Goal: Transaction & Acquisition: Book appointment/travel/reservation

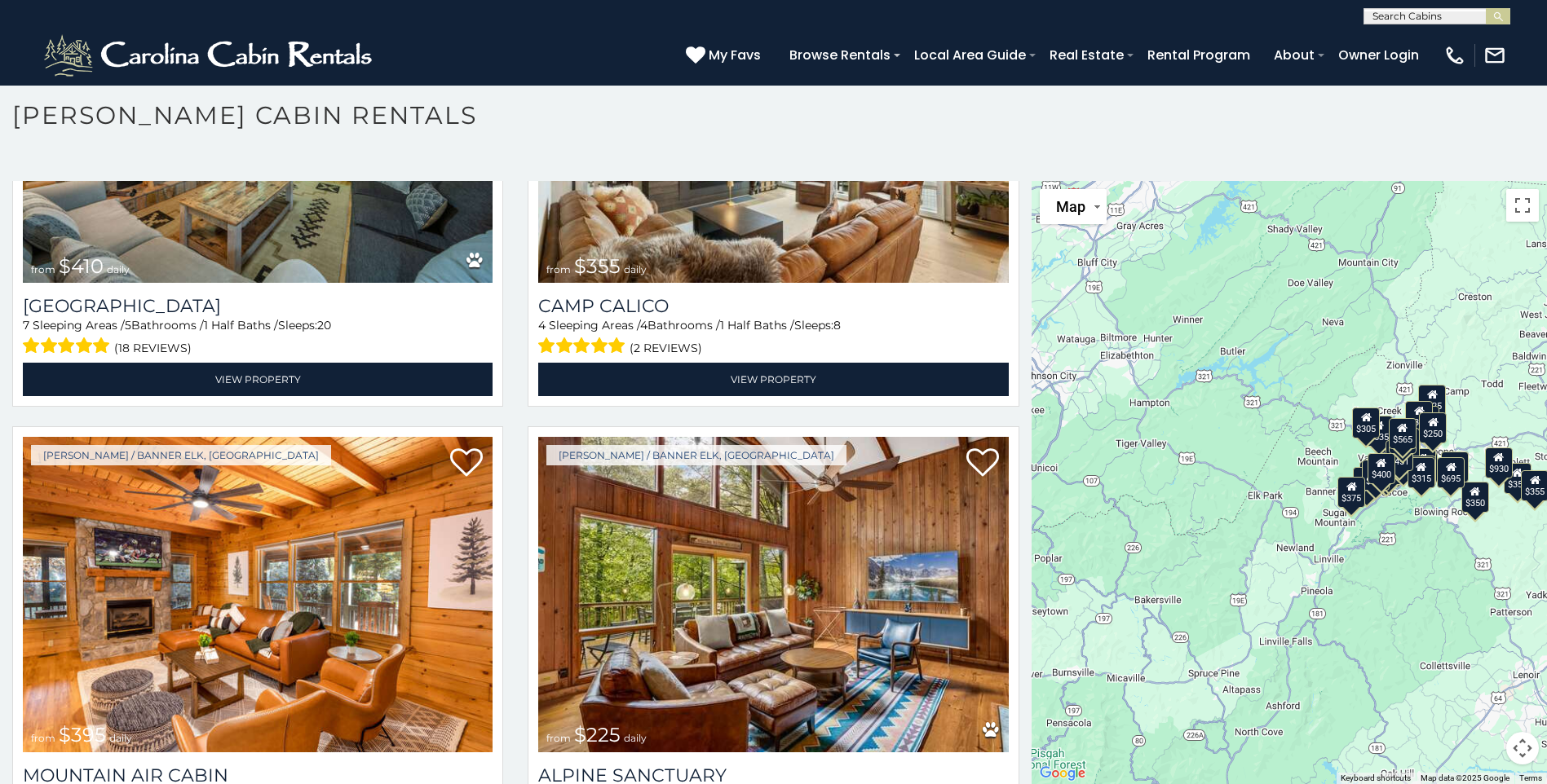
scroll to position [5949, 0]
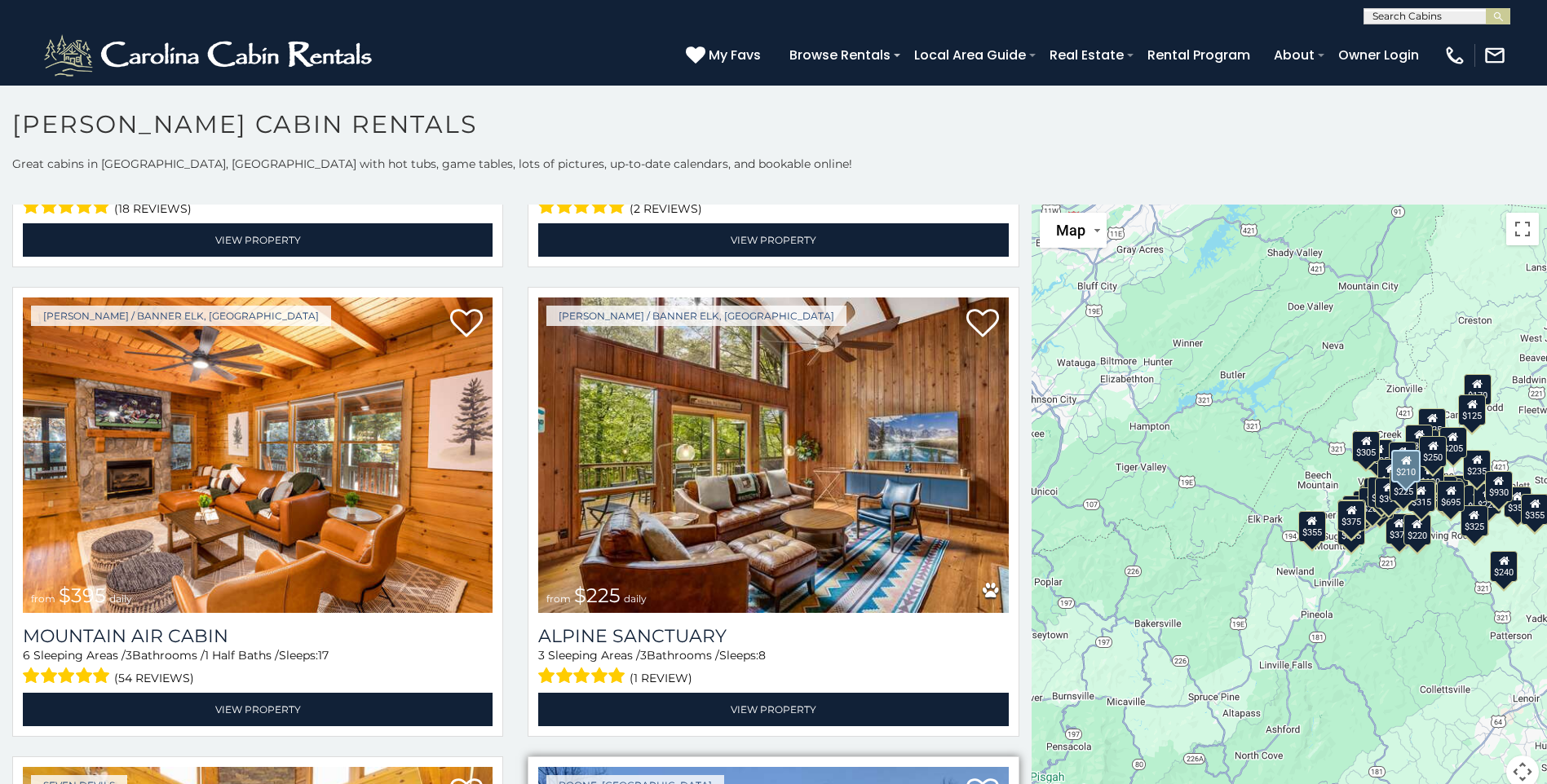
scroll to position [5991, 0]
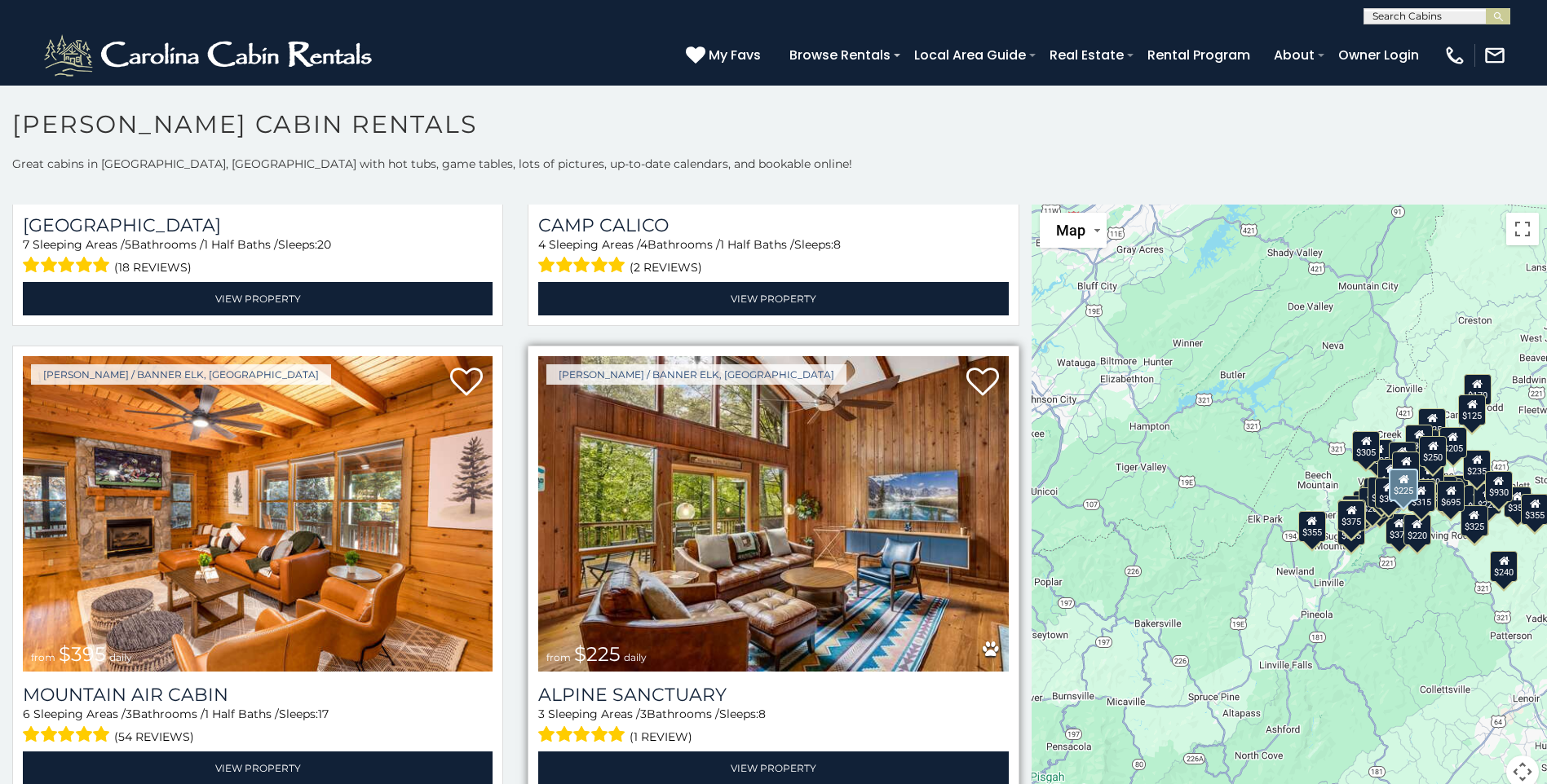
click at [774, 449] on img at bounding box center [772, 513] width 469 height 315
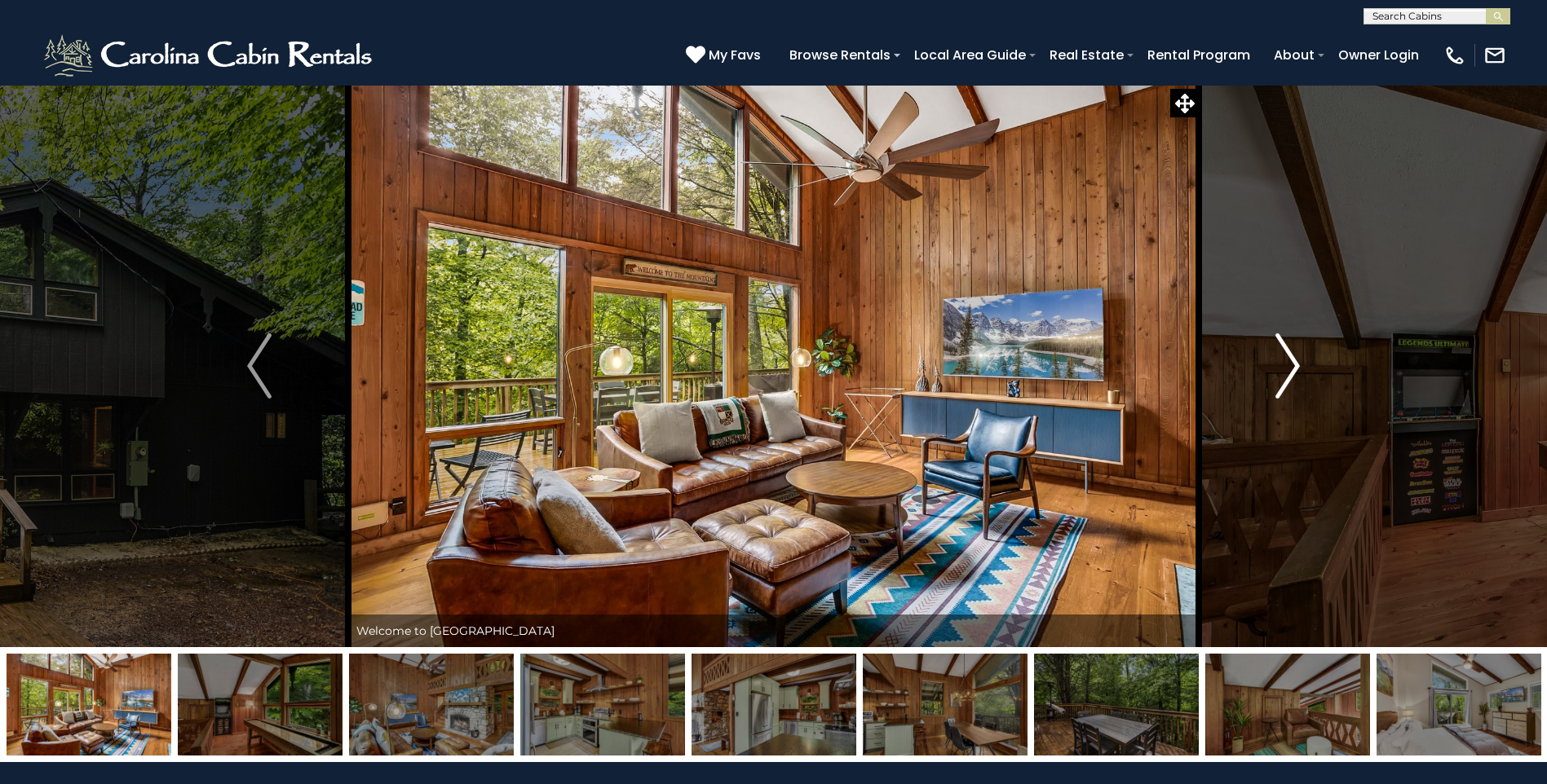
click at [1295, 359] on img "Next" at bounding box center [1287, 366] width 25 height 65
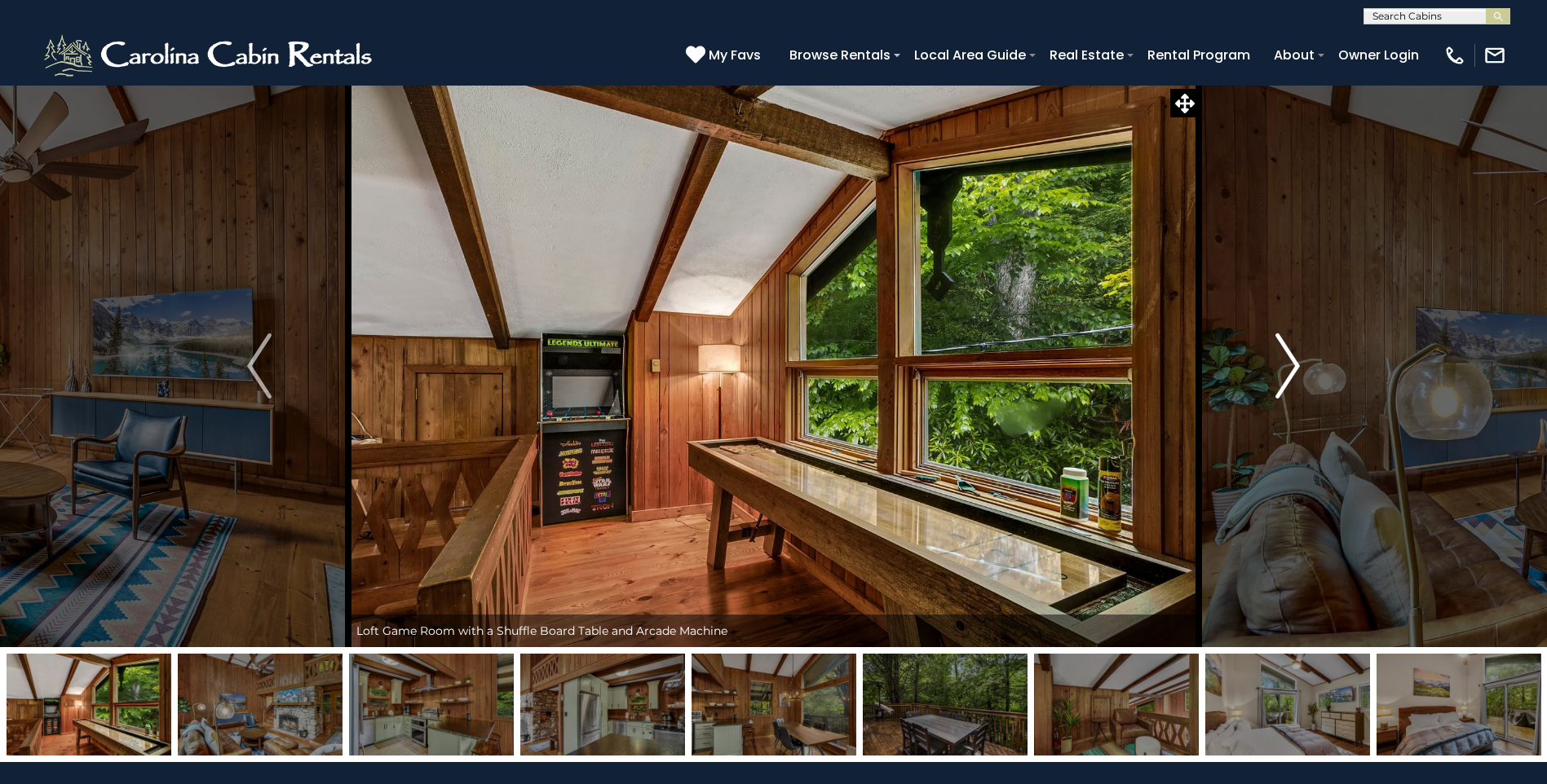
click at [1295, 359] on img "Next" at bounding box center [1287, 366] width 25 height 65
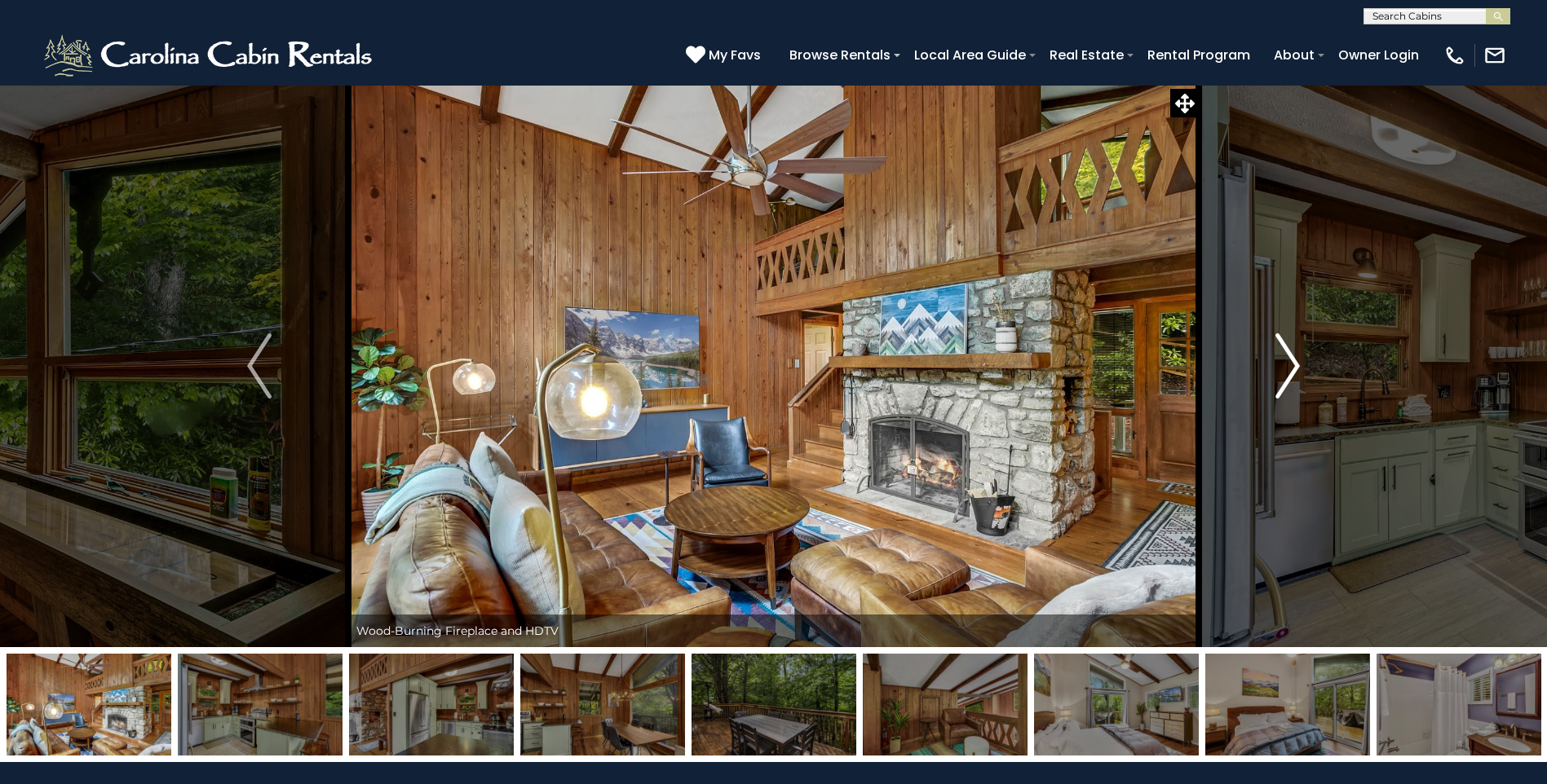
click at [1295, 359] on img "Next" at bounding box center [1287, 366] width 25 height 65
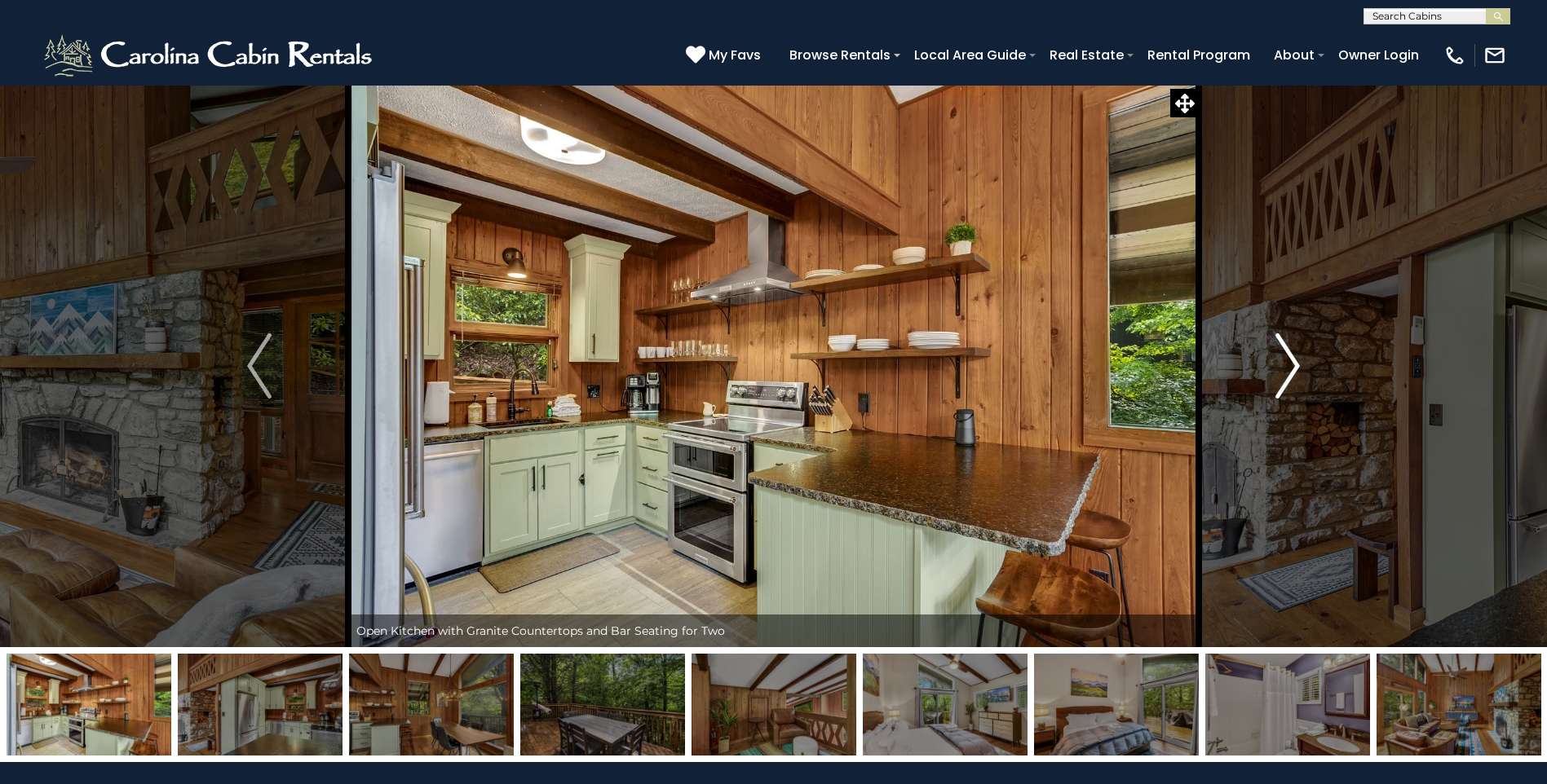
click at [1296, 359] on img "Next" at bounding box center [1287, 366] width 25 height 65
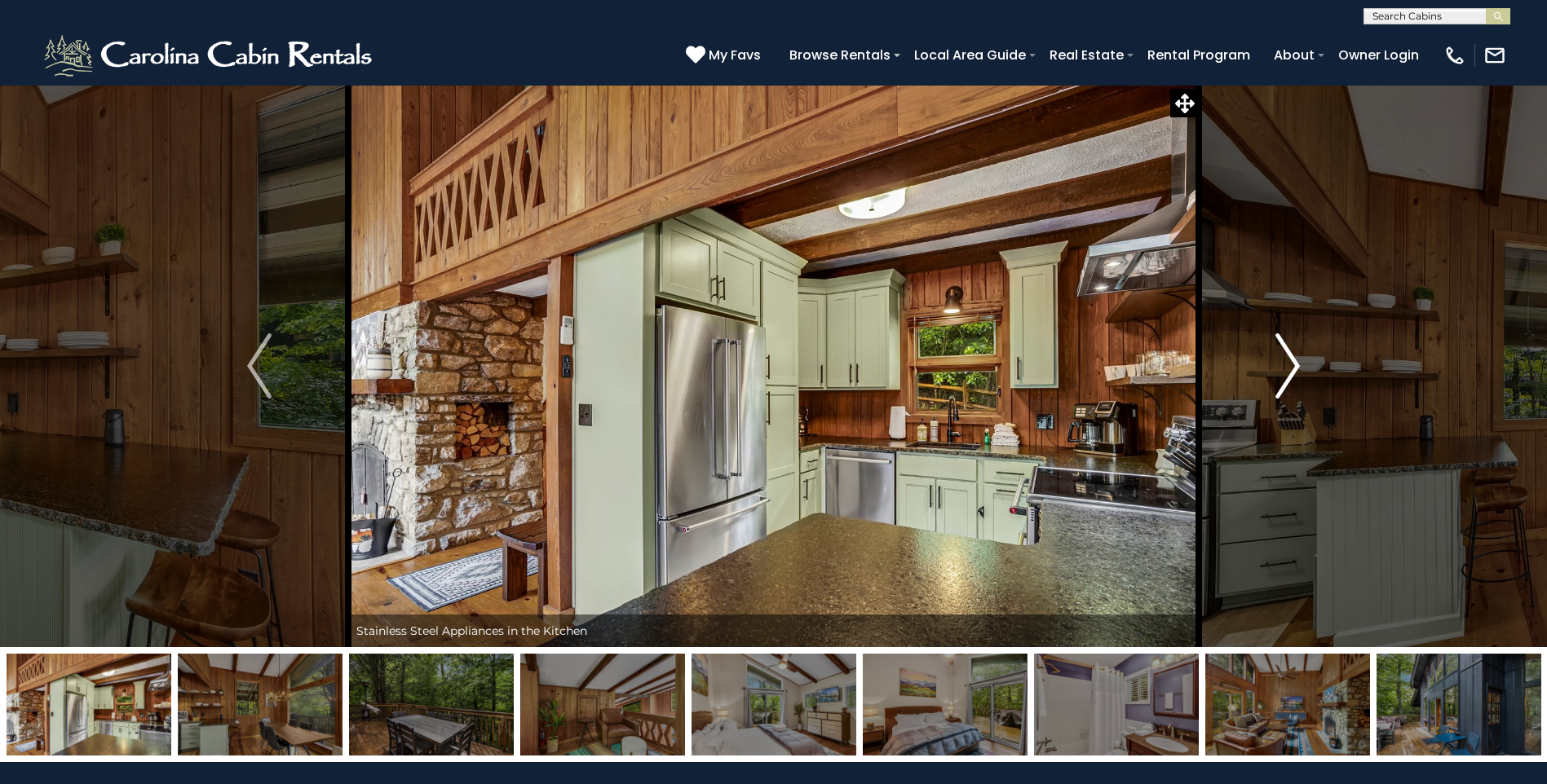
click at [1296, 359] on img "Next" at bounding box center [1287, 366] width 25 height 65
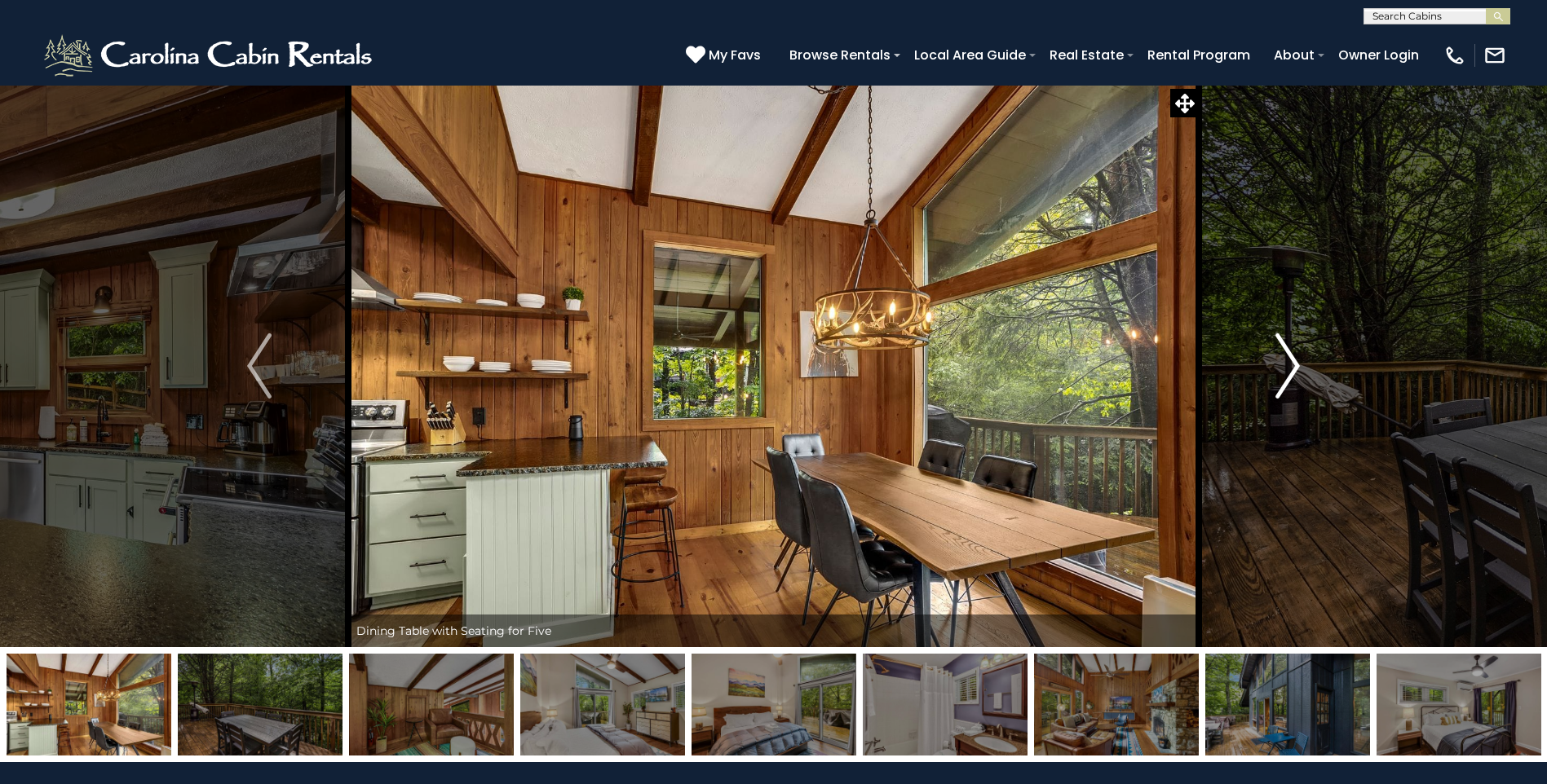
click at [1296, 359] on img "Next" at bounding box center [1287, 366] width 25 height 65
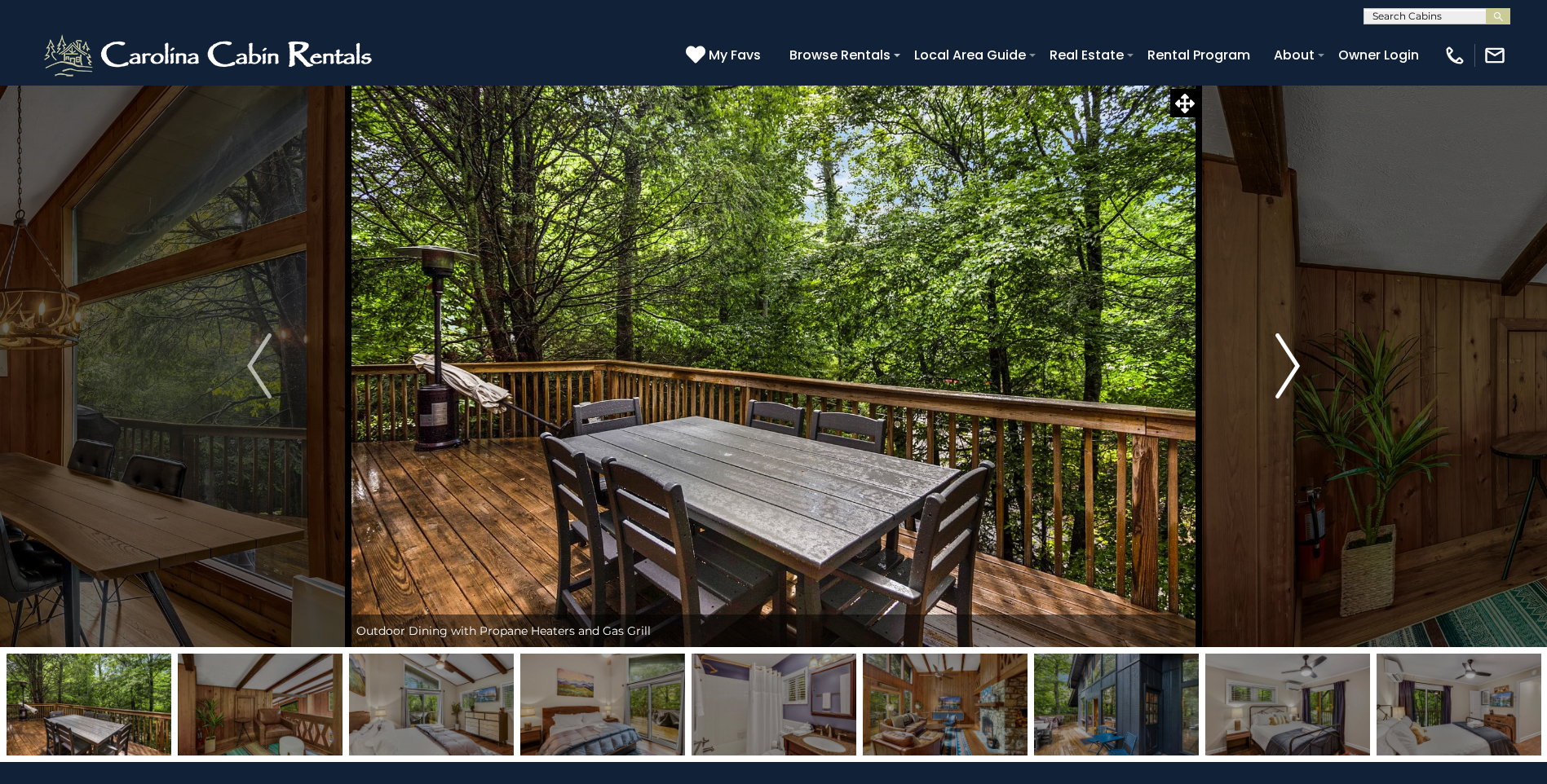
click at [1296, 359] on img "Next" at bounding box center [1287, 366] width 25 height 65
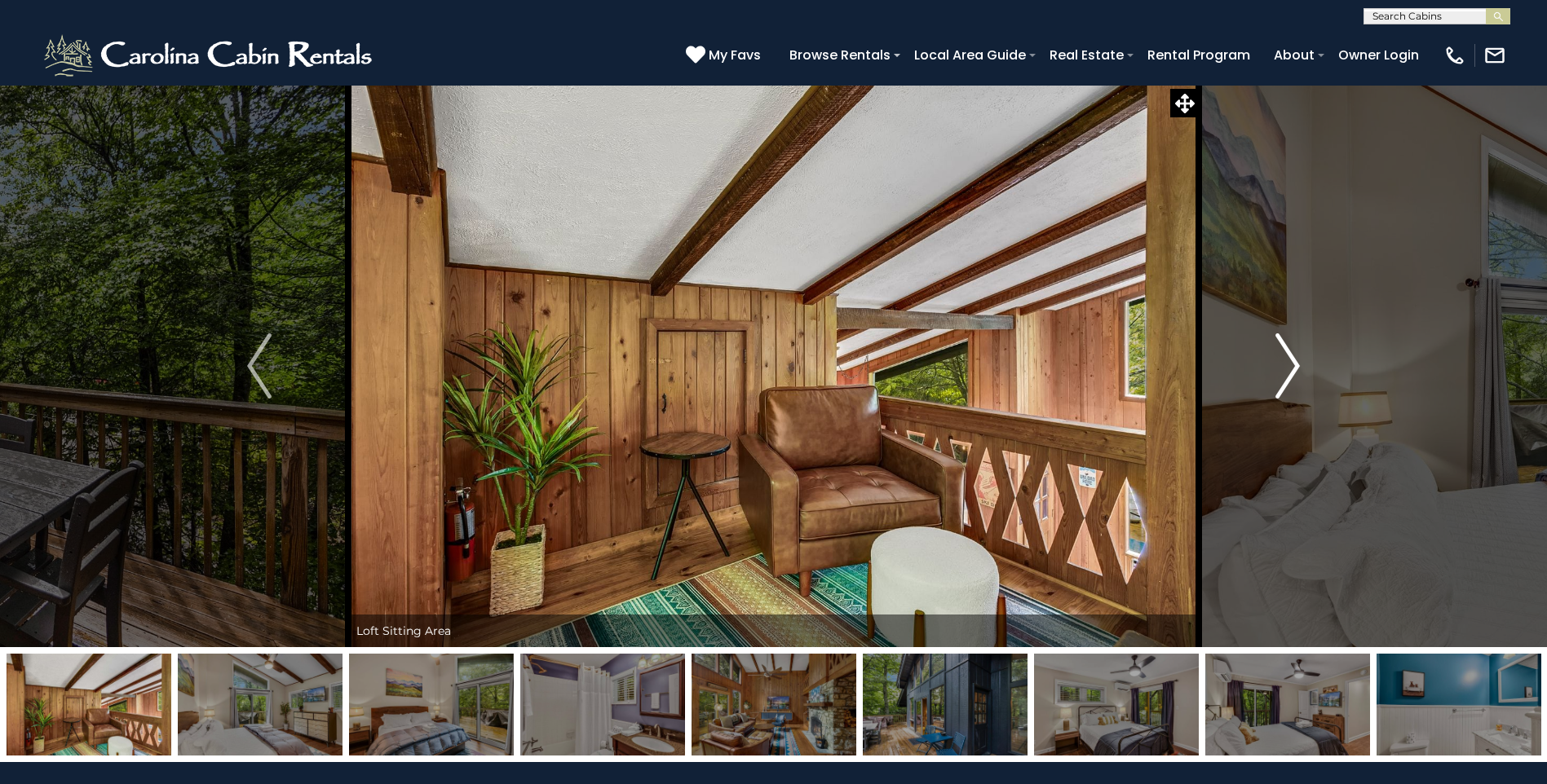
click at [1296, 359] on img "Next" at bounding box center [1287, 366] width 25 height 65
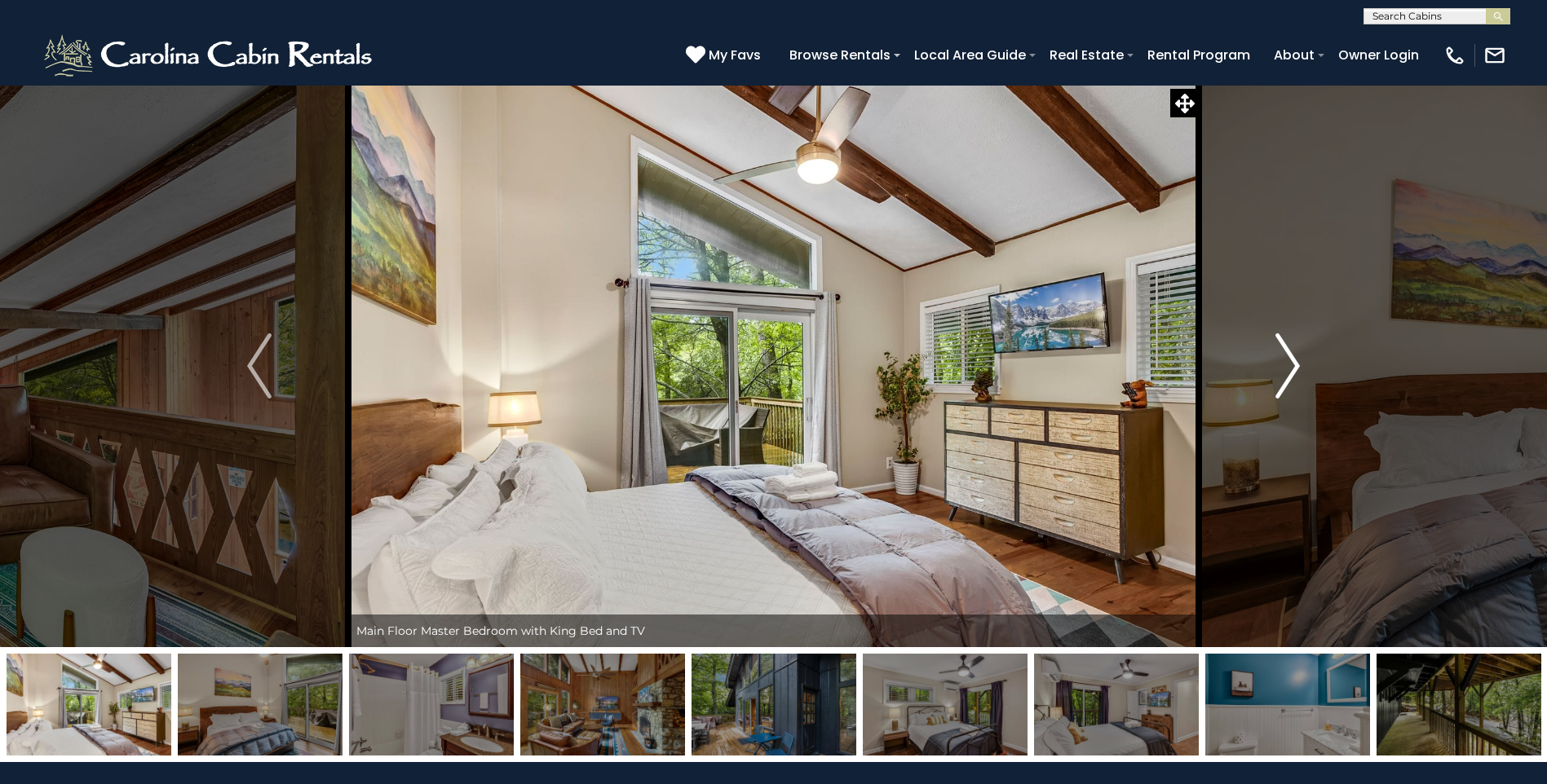
click at [1296, 359] on img "Next" at bounding box center [1287, 366] width 25 height 65
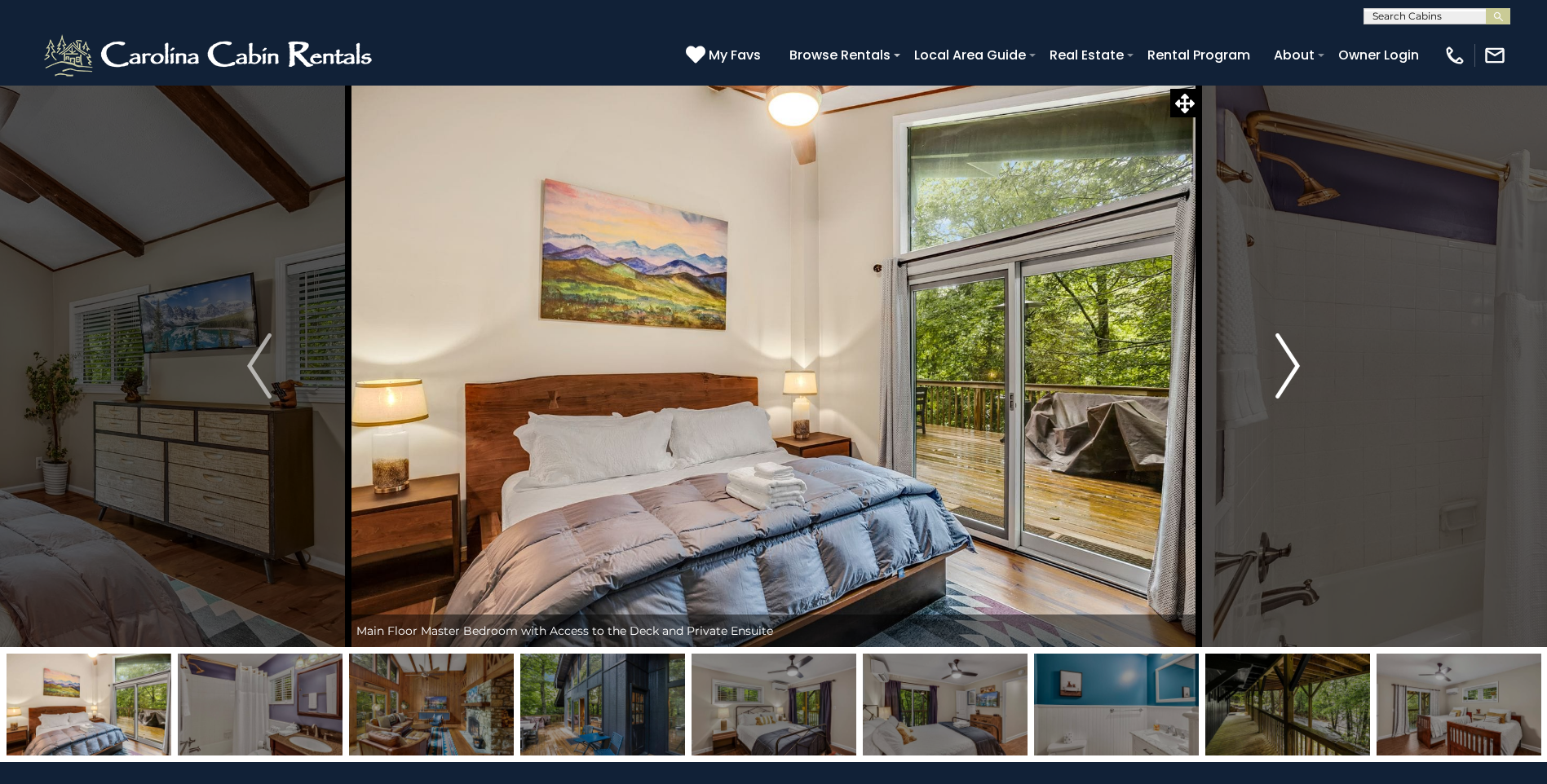
click at [1290, 362] on img "Next" at bounding box center [1287, 366] width 25 height 65
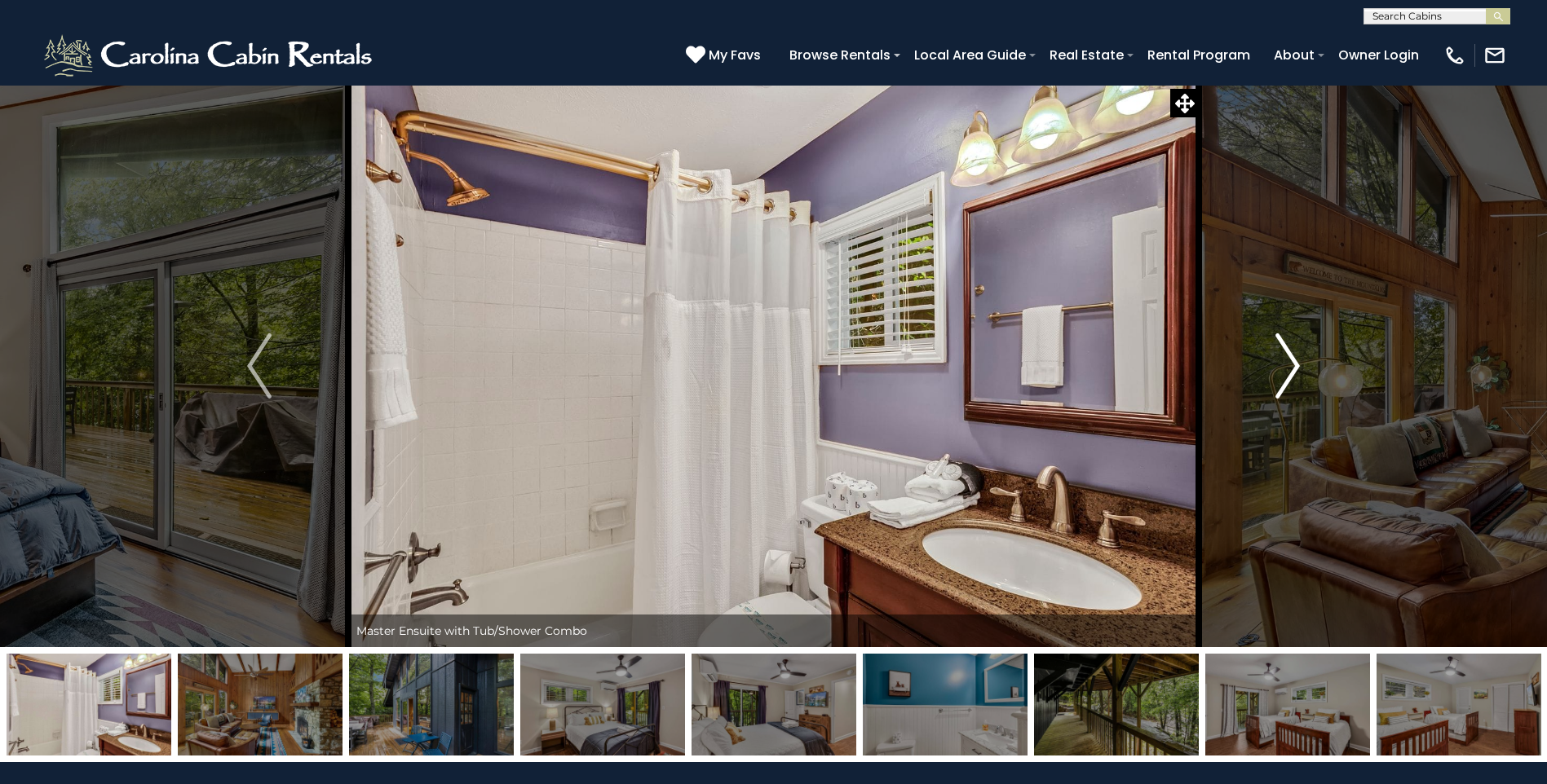
click at [1290, 362] on img "Next" at bounding box center [1287, 366] width 25 height 65
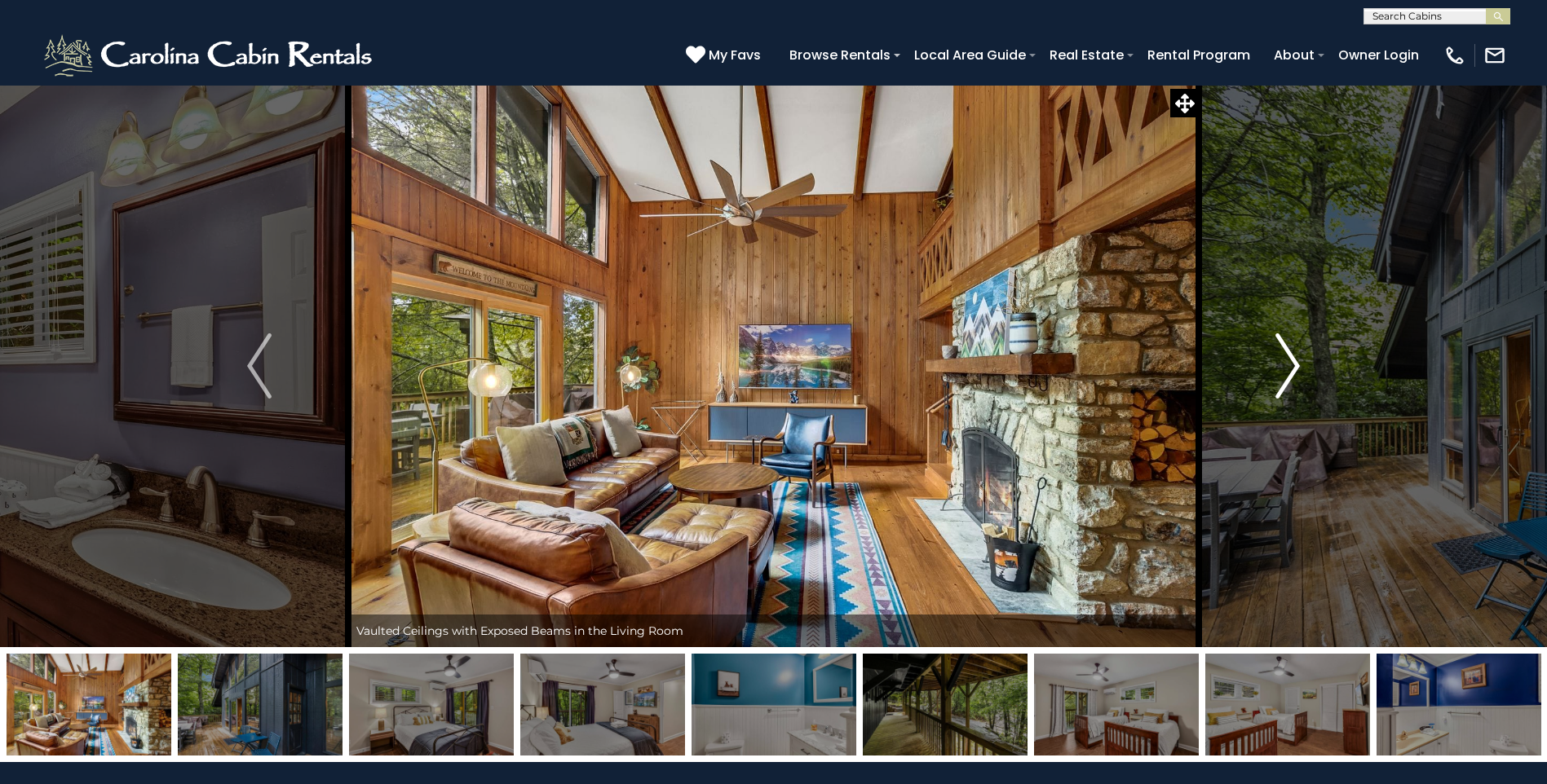
click at [1290, 362] on img "Next" at bounding box center [1287, 366] width 25 height 65
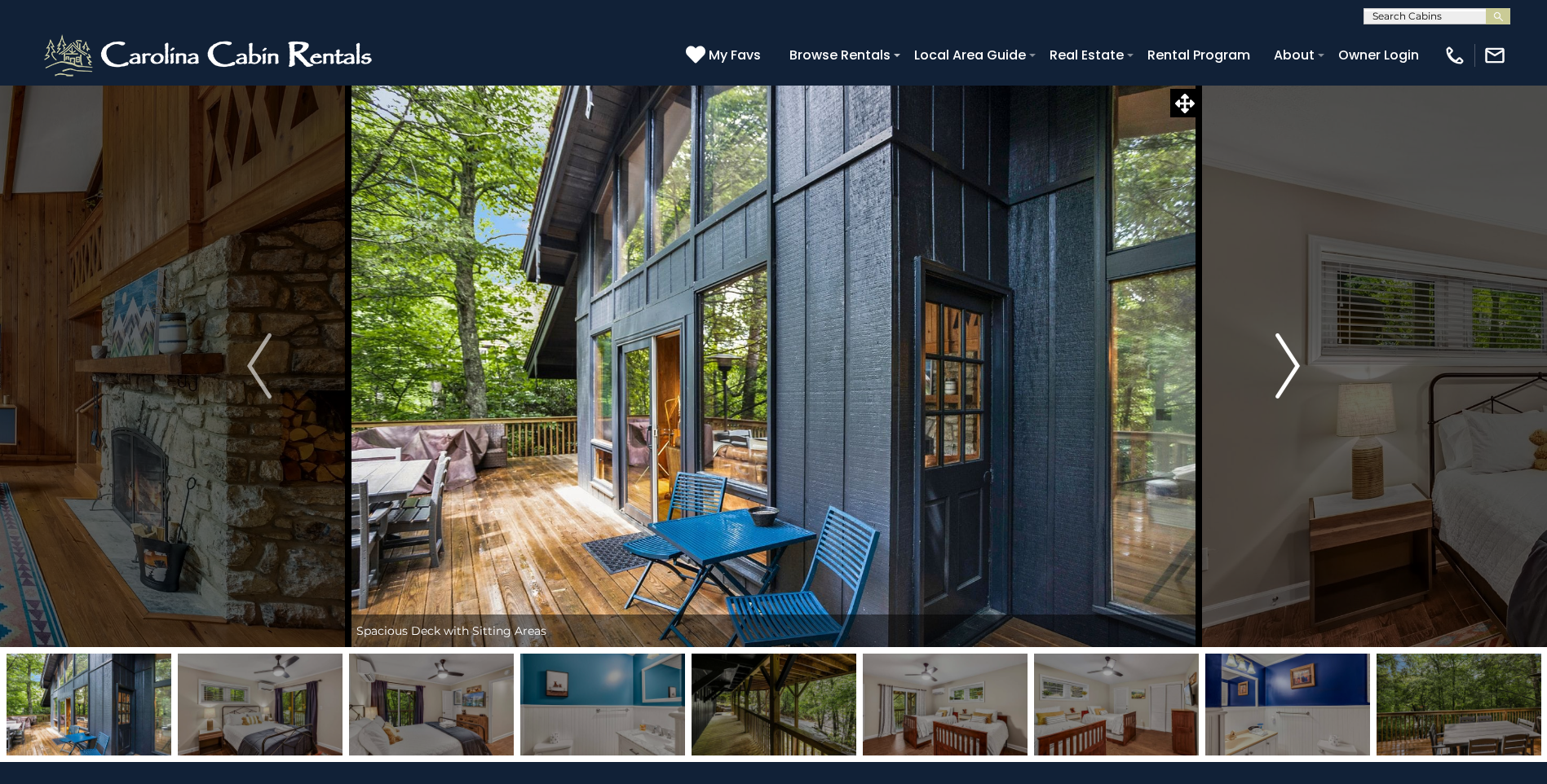
click at [1290, 362] on img "Next" at bounding box center [1287, 366] width 25 height 65
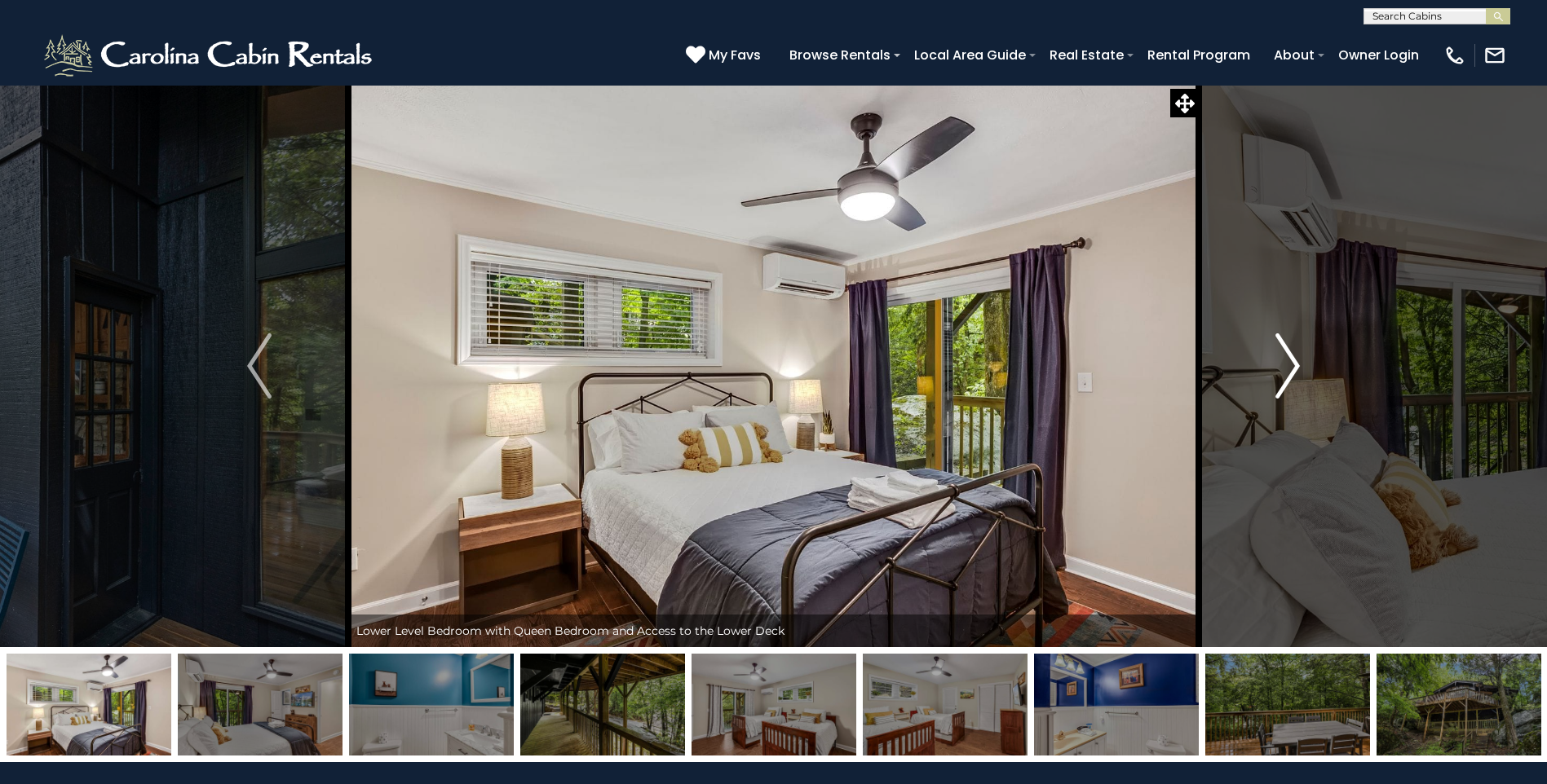
click at [1290, 362] on img "Next" at bounding box center [1287, 366] width 25 height 65
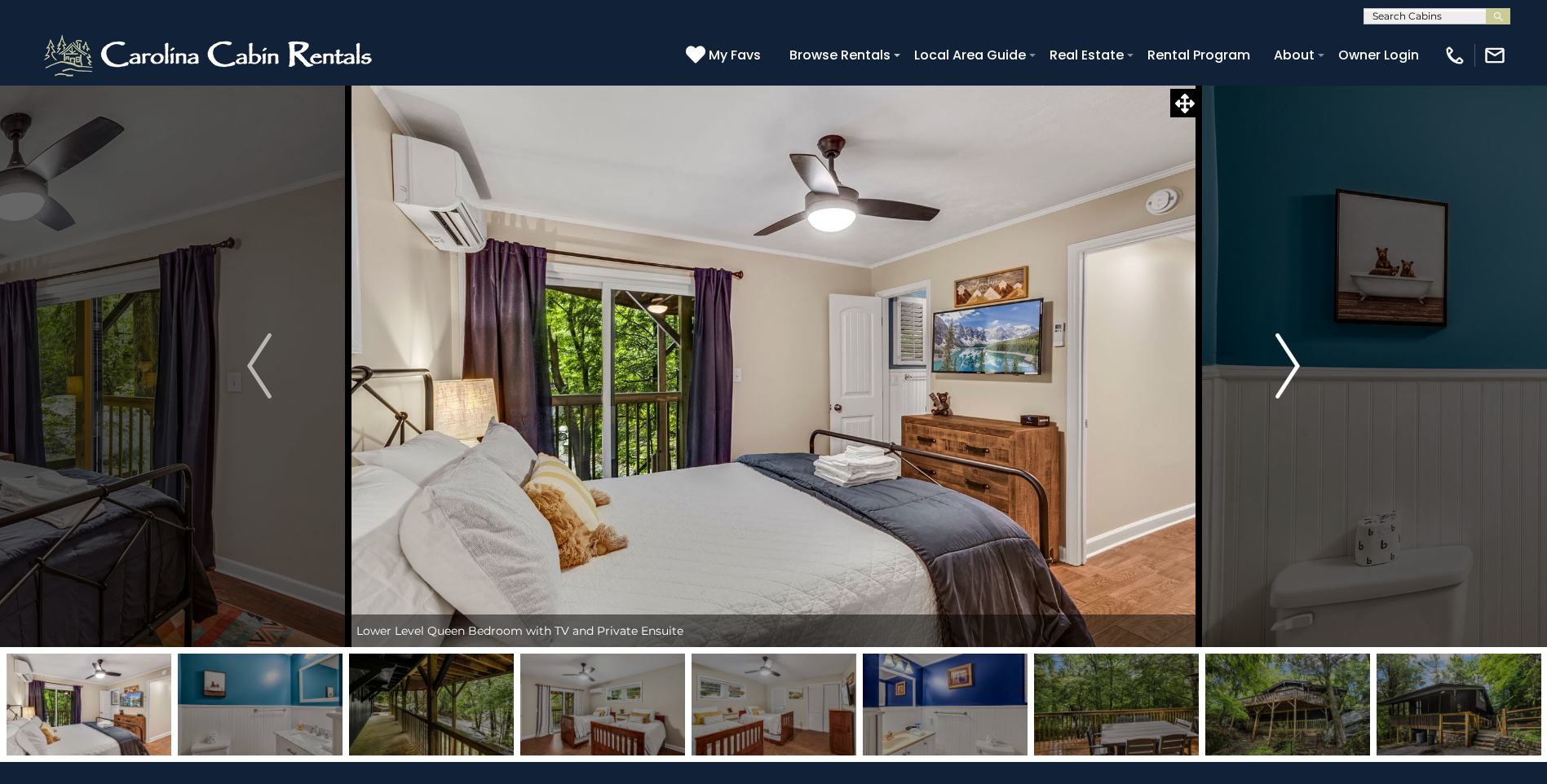
click at [1290, 362] on img "Next" at bounding box center [1287, 366] width 25 height 65
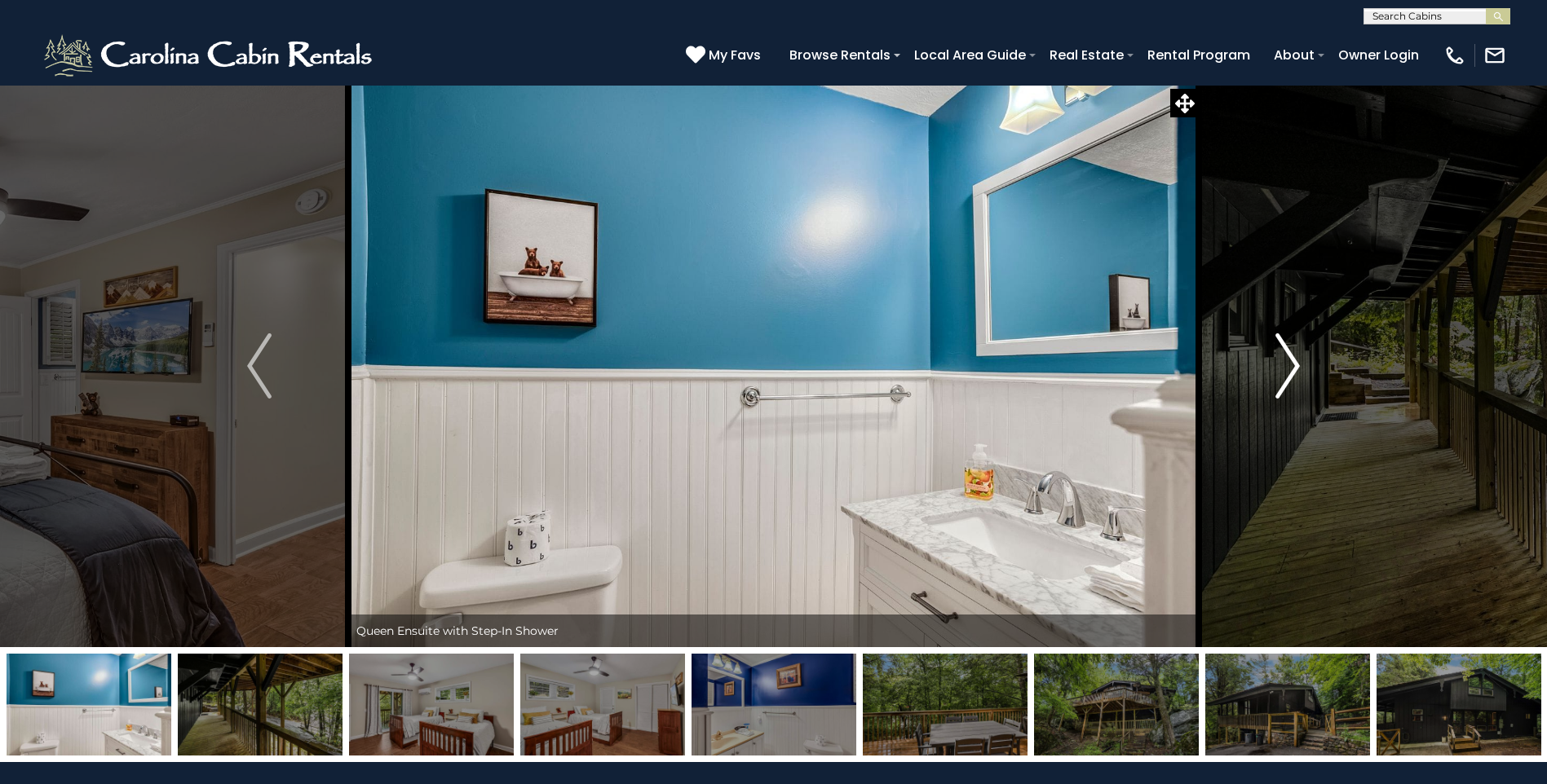
click at [1290, 362] on img "Next" at bounding box center [1287, 366] width 25 height 65
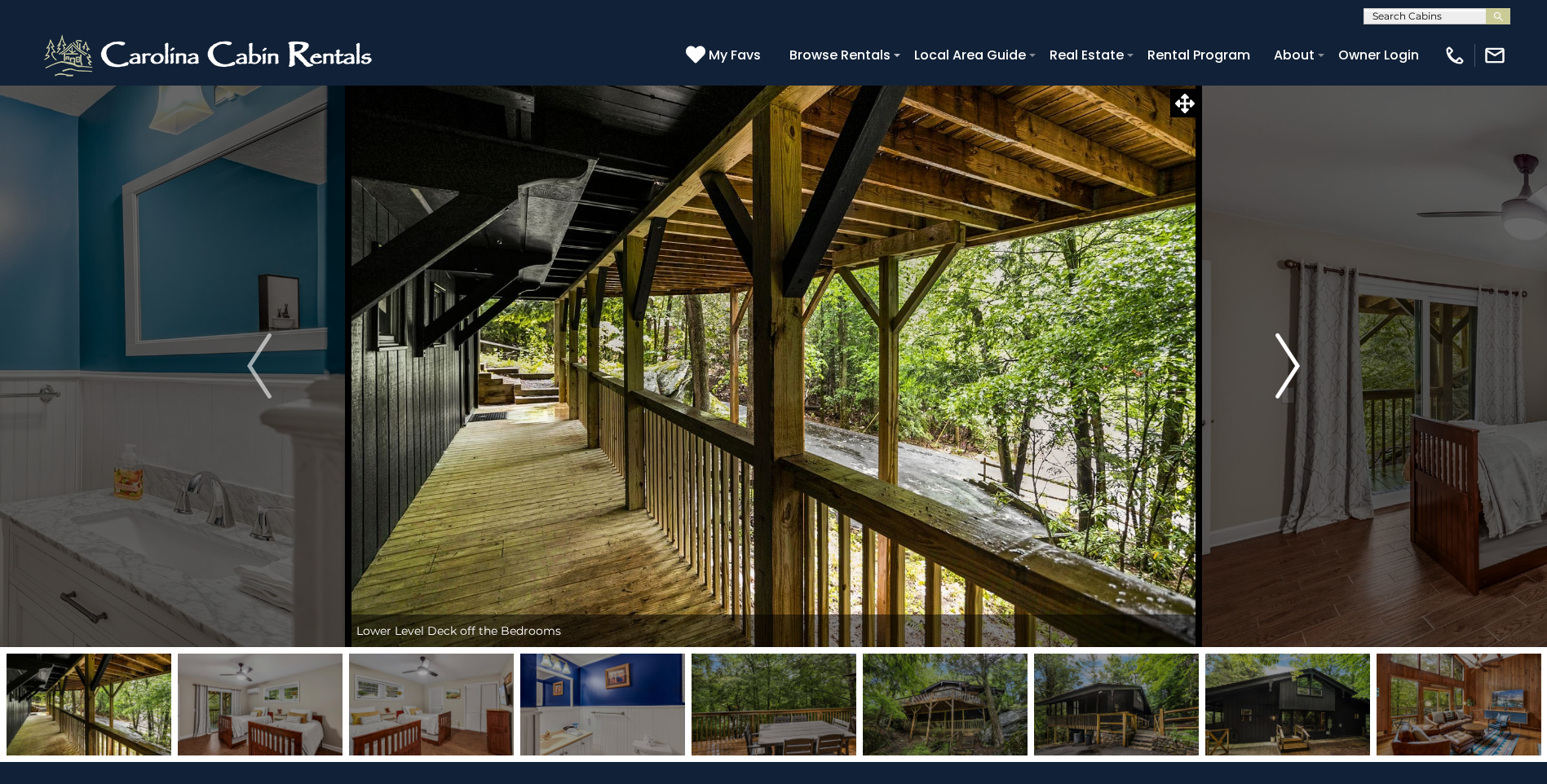
click at [1290, 362] on img "Next" at bounding box center [1287, 366] width 25 height 65
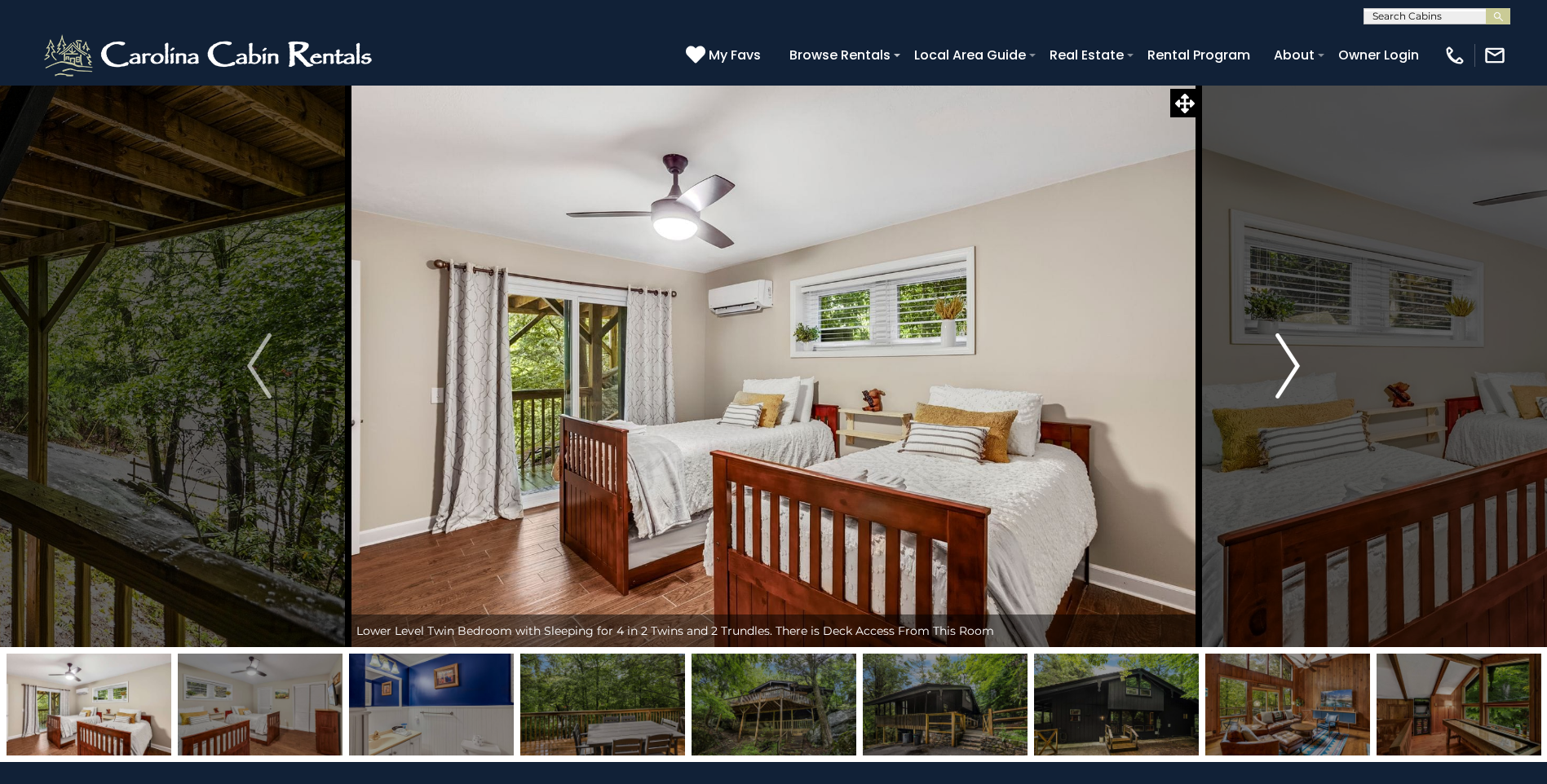
click at [1290, 362] on img "Next" at bounding box center [1287, 366] width 25 height 65
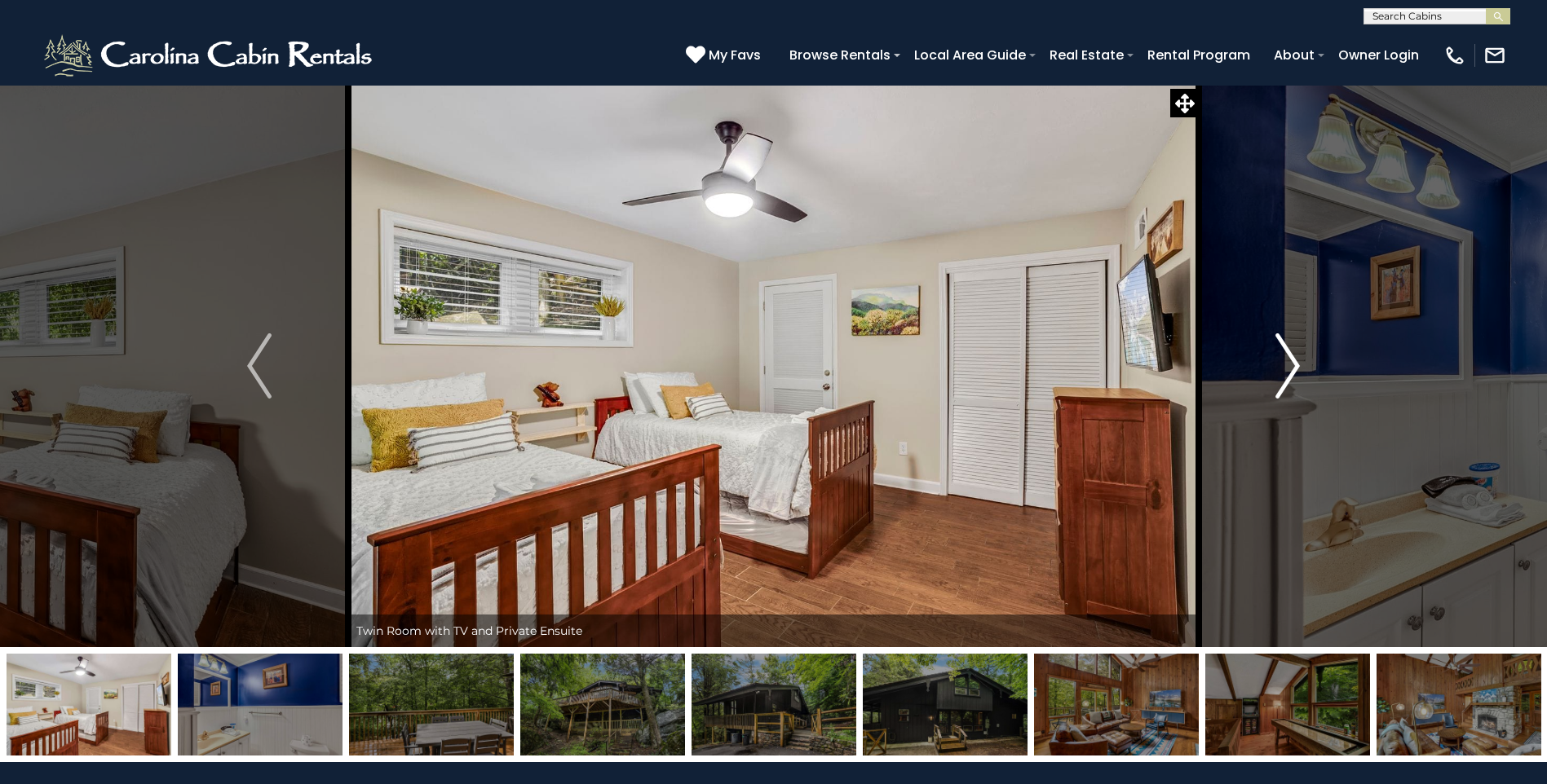
click at [1290, 362] on img "Next" at bounding box center [1287, 366] width 25 height 65
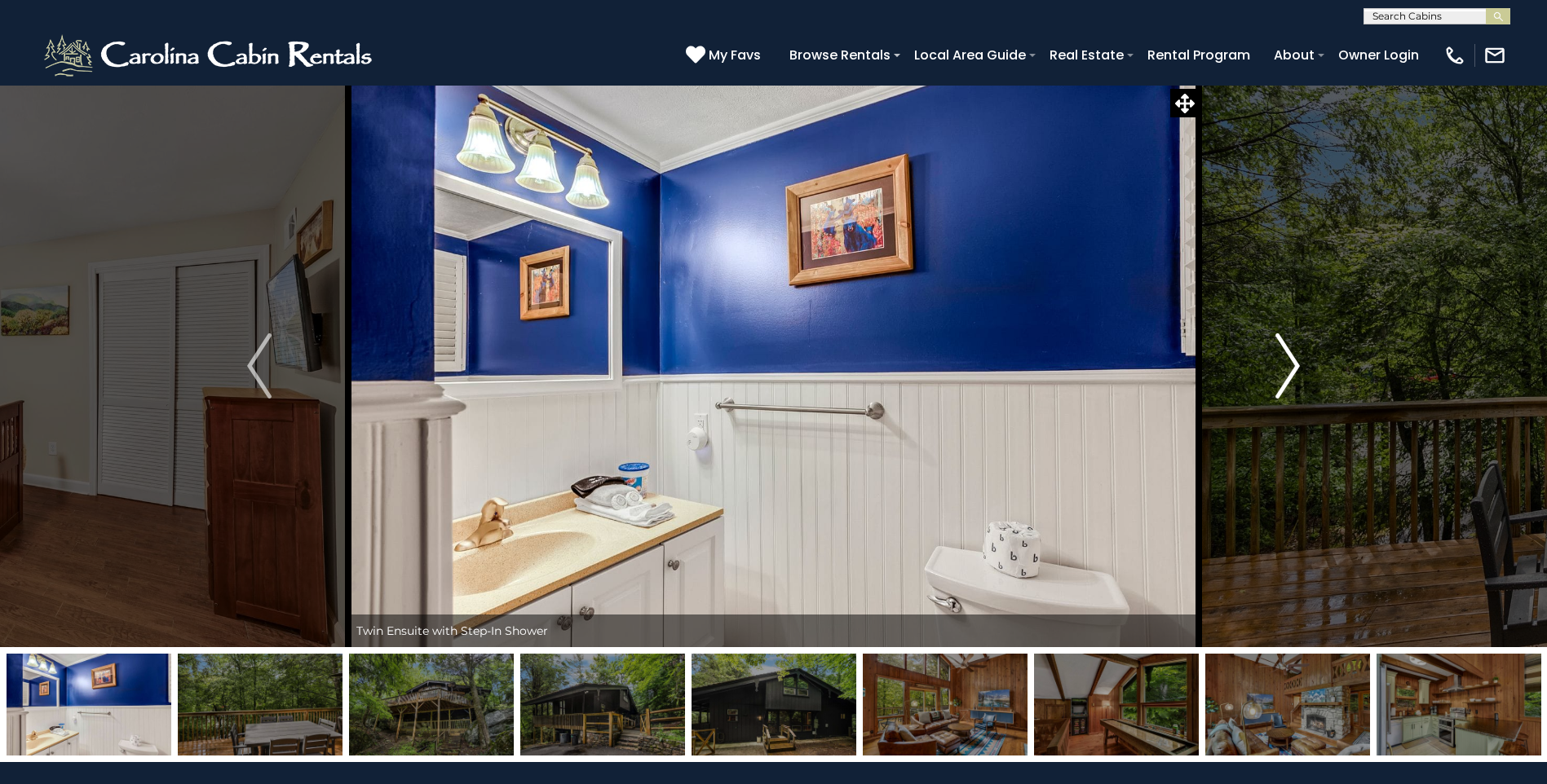
click at [1290, 362] on img "Next" at bounding box center [1287, 366] width 25 height 65
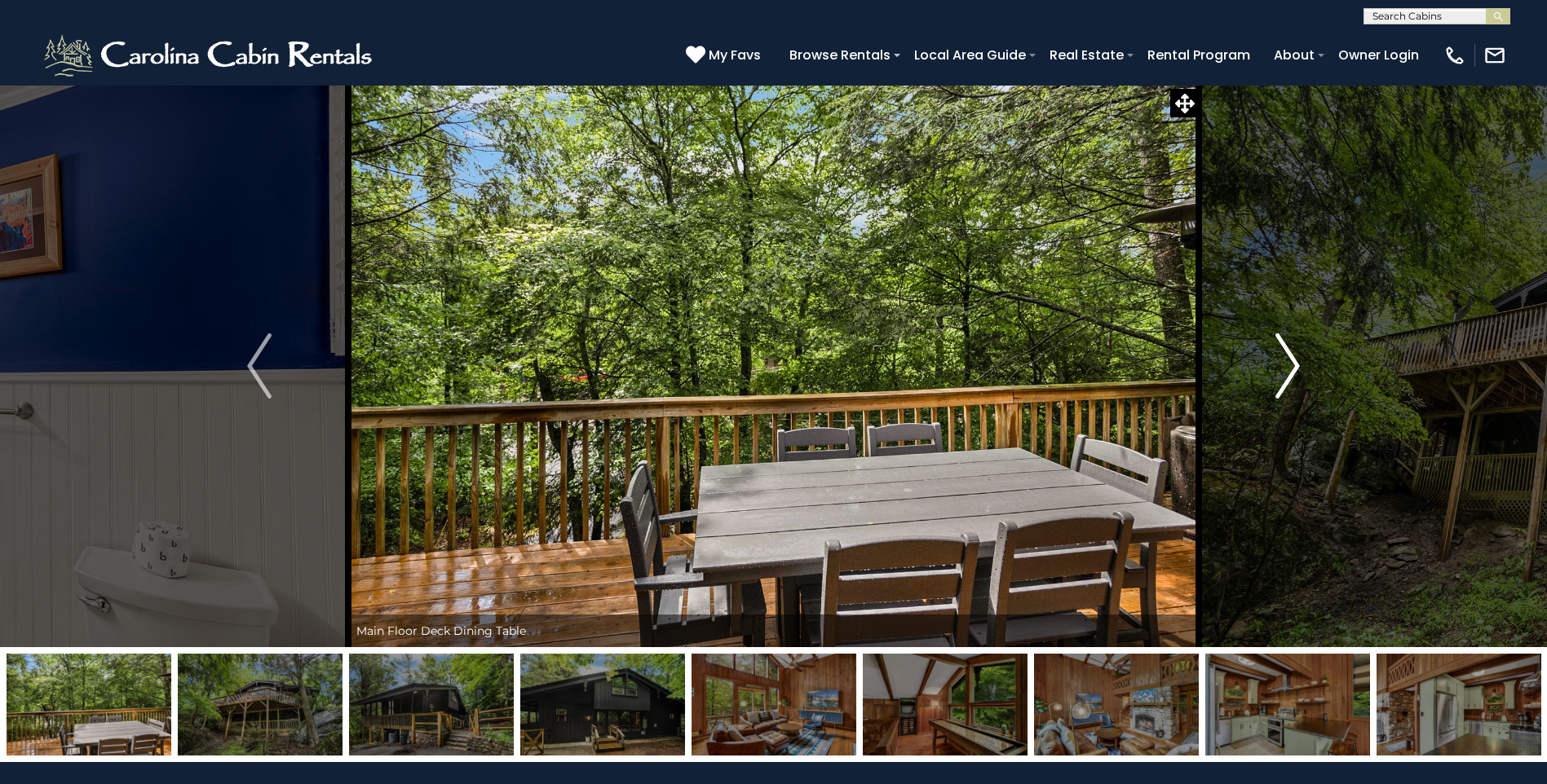
click at [1290, 362] on img "Next" at bounding box center [1287, 366] width 25 height 65
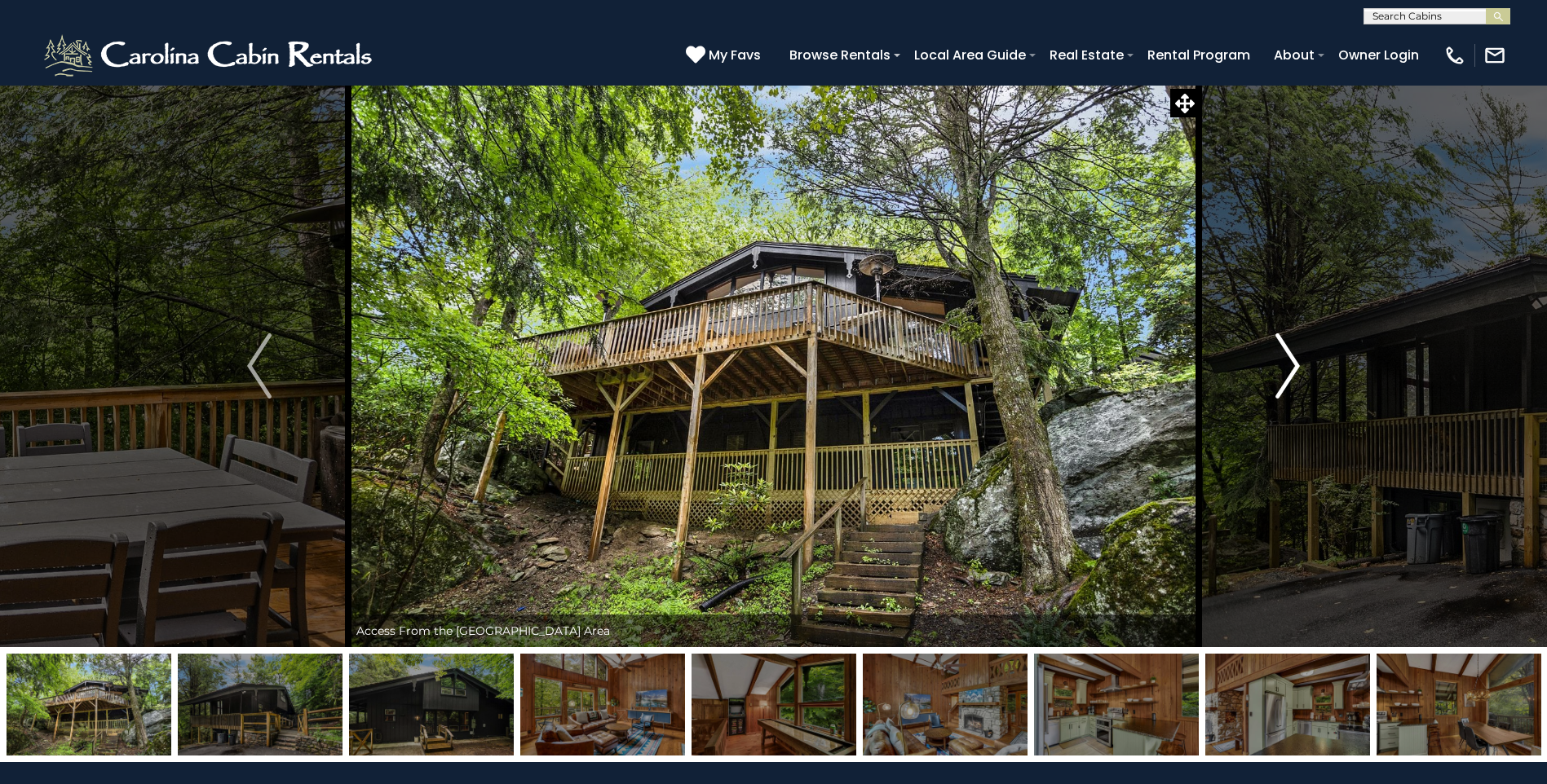
click at [1290, 362] on img "Next" at bounding box center [1287, 366] width 25 height 65
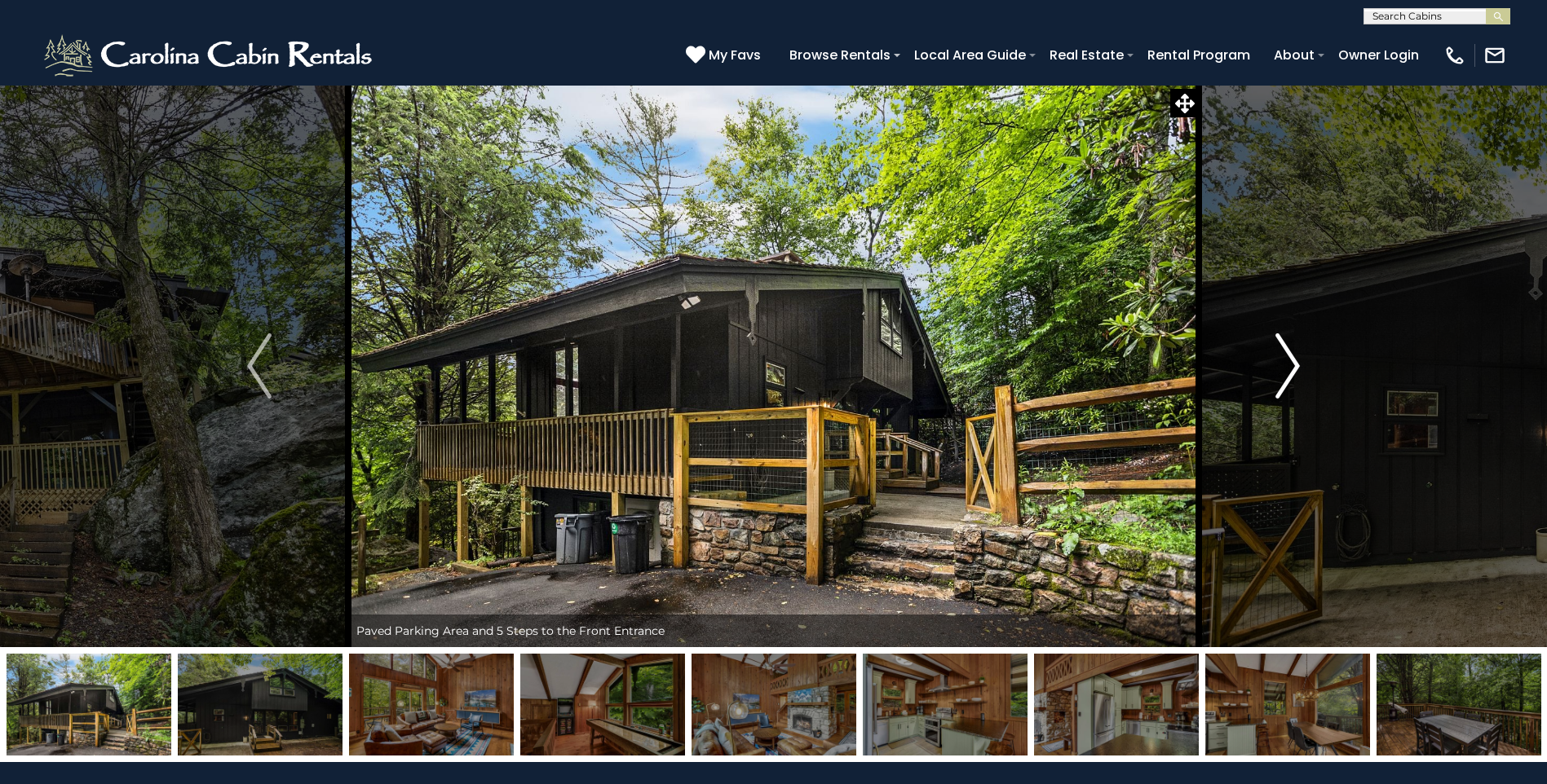
click at [1290, 362] on img "Next" at bounding box center [1287, 366] width 25 height 65
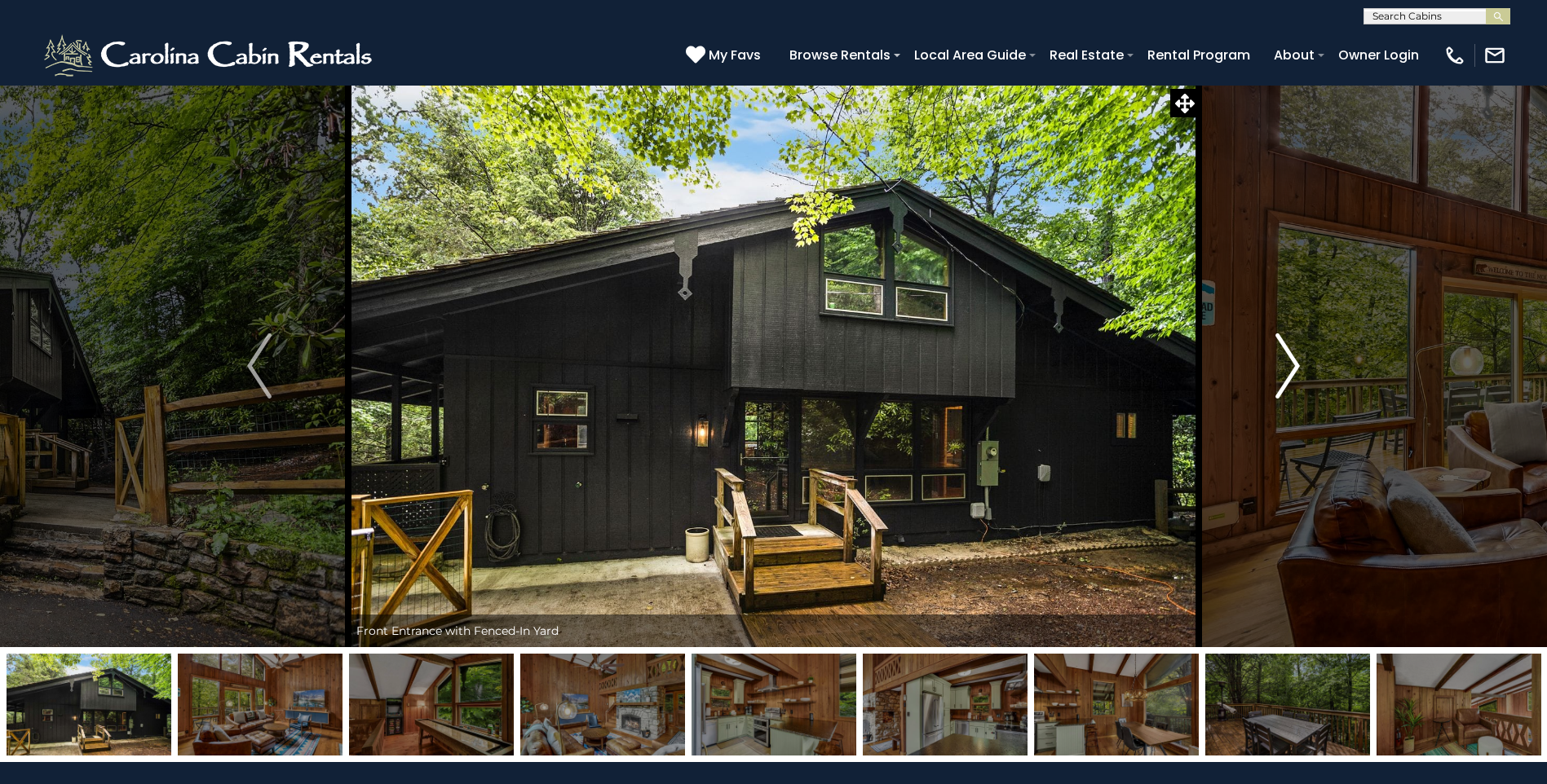
click at [1290, 362] on img "Next" at bounding box center [1287, 366] width 25 height 65
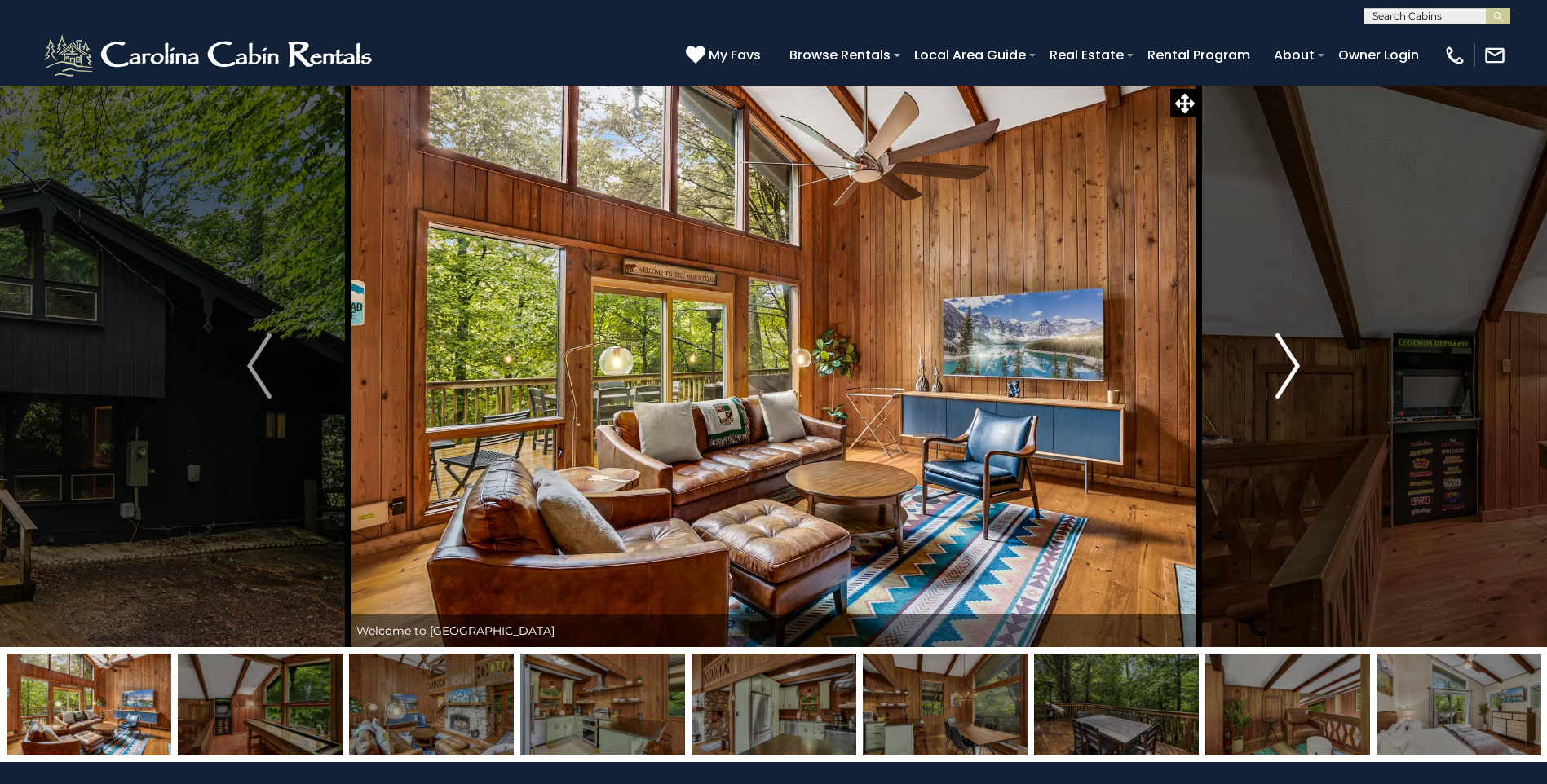
click at [1290, 362] on img "Next" at bounding box center [1287, 366] width 25 height 65
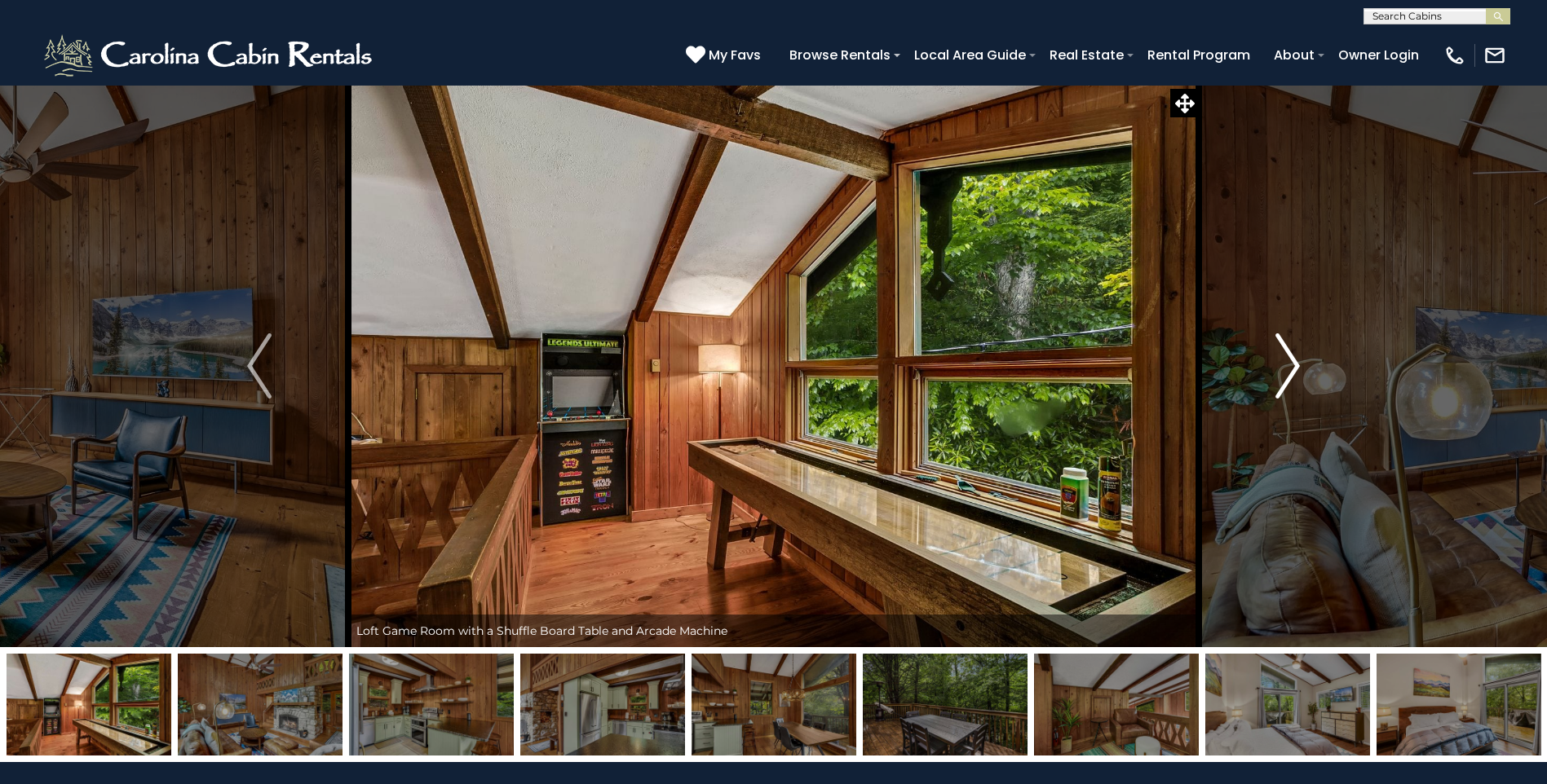
click at [1290, 362] on img "Next" at bounding box center [1287, 366] width 25 height 65
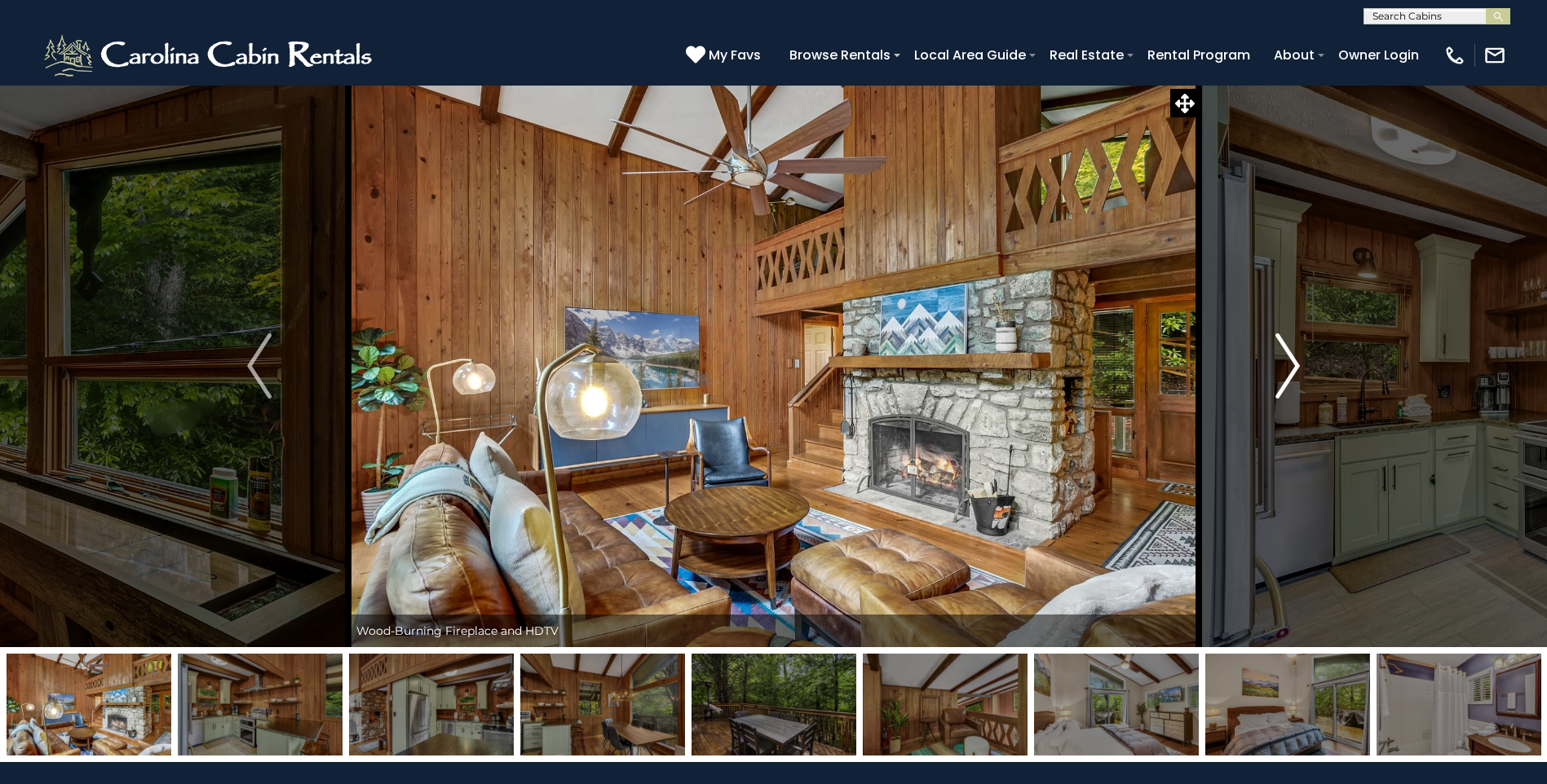
click at [1290, 362] on img "Next" at bounding box center [1287, 366] width 25 height 65
